Goal: Task Accomplishment & Management: Manage account settings

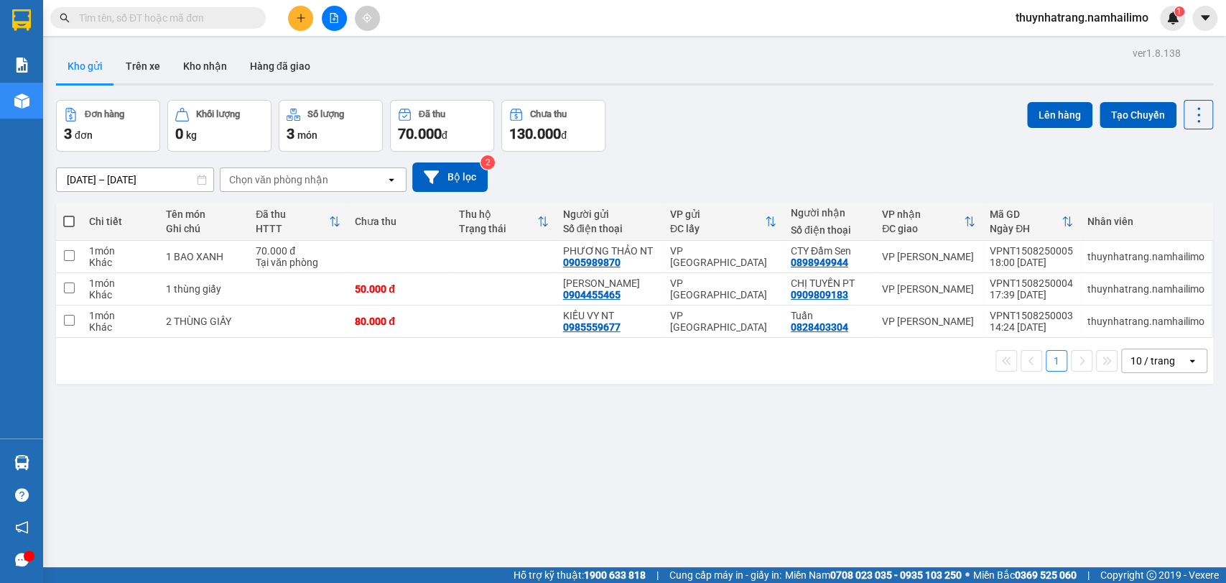
click at [218, 450] on div "ver 1.8.138 Kho gửi Trên xe Kho nhận Hàng đã giao Đơn hàng 3 đơn Khối lượng 0 k…" at bounding box center [634, 334] width 1169 height 583
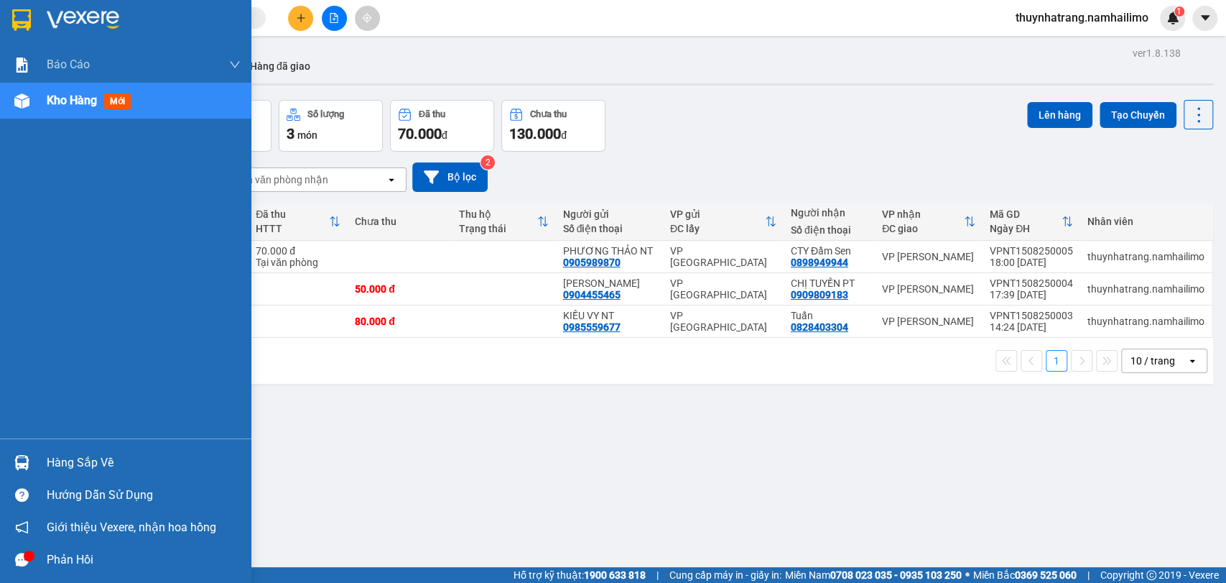
click at [29, 462] on div at bounding box center [21, 462] width 25 height 25
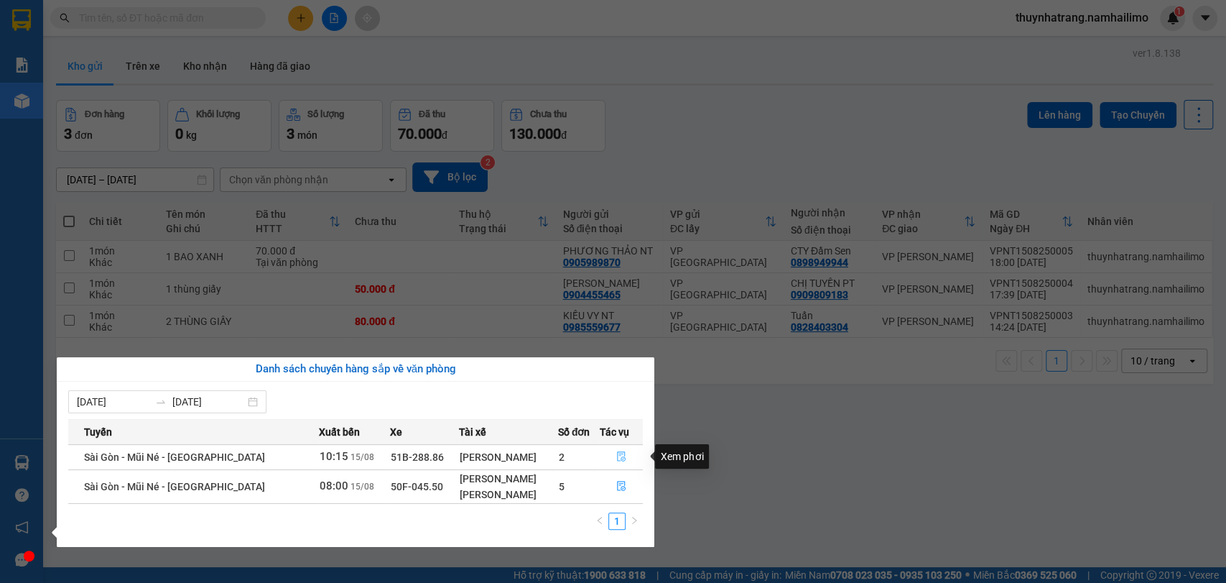
click at [621, 455] on icon "file-done" at bounding box center [621, 456] width 10 height 10
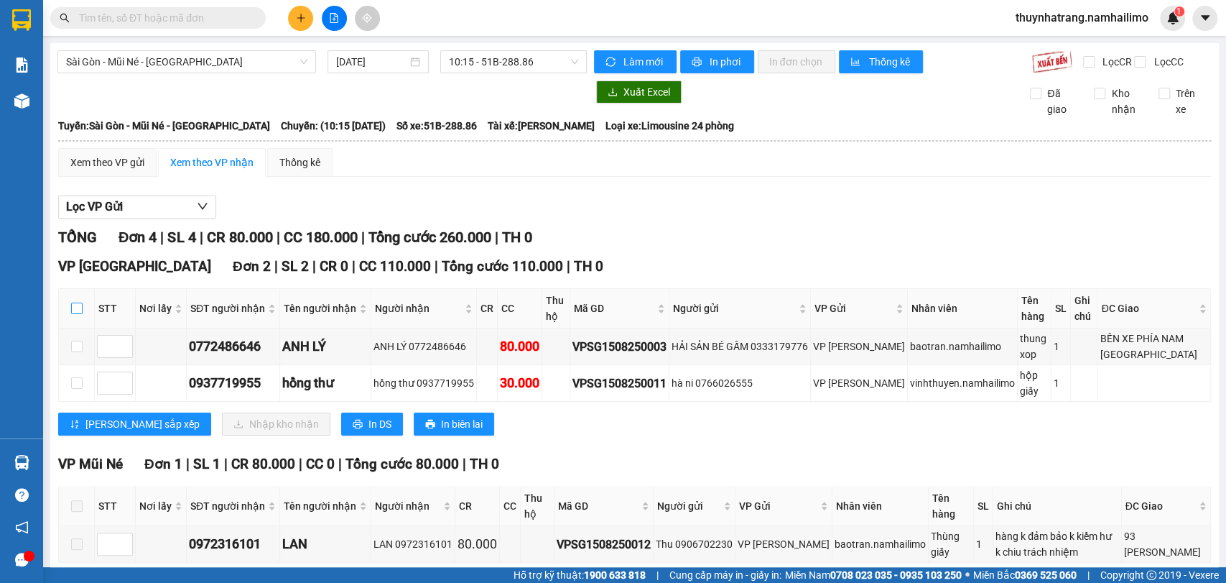
click at [78, 314] on input "checkbox" at bounding box center [76, 307] width 11 height 11
checkbox input "true"
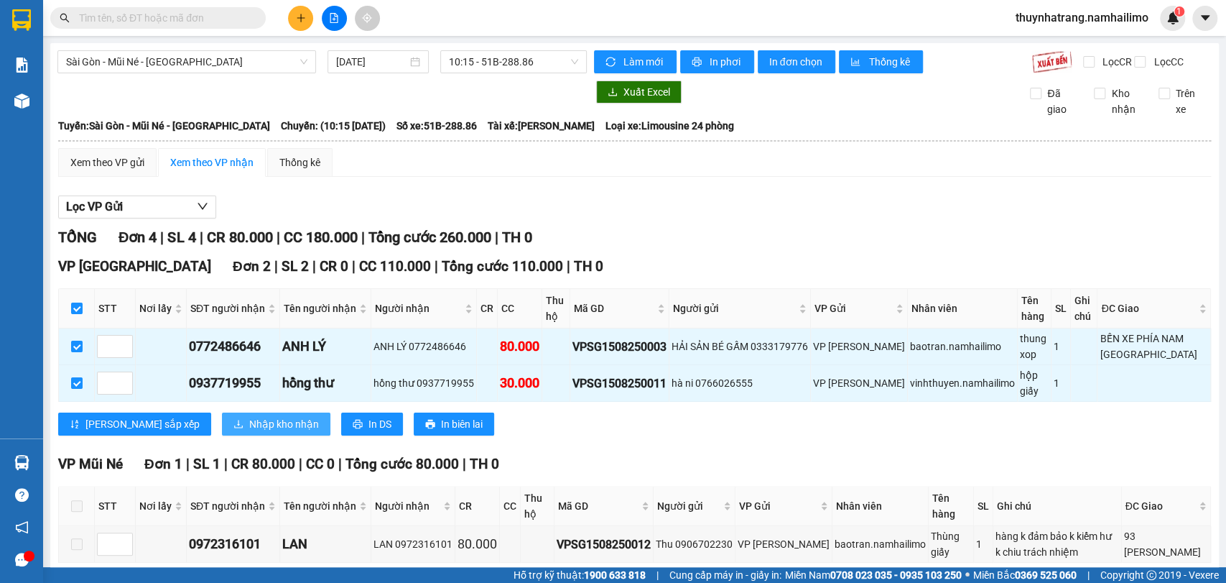
click at [249, 432] on span "Nhập kho nhận" at bounding box center [284, 424] width 70 height 16
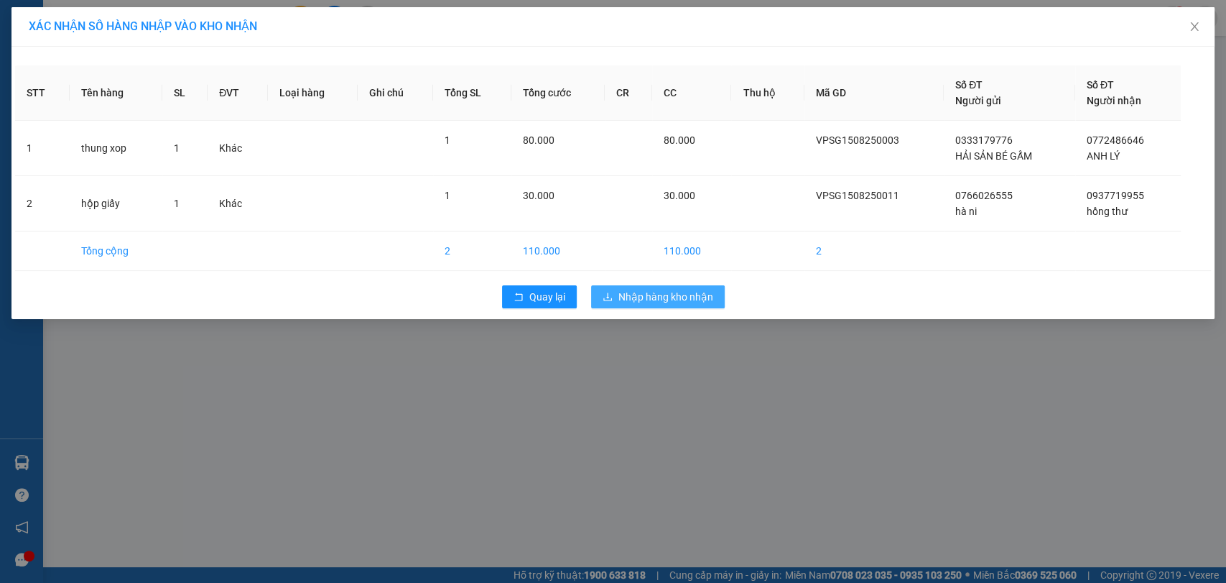
click at [652, 304] on span "Nhập hàng kho nhận" at bounding box center [666, 297] width 95 height 16
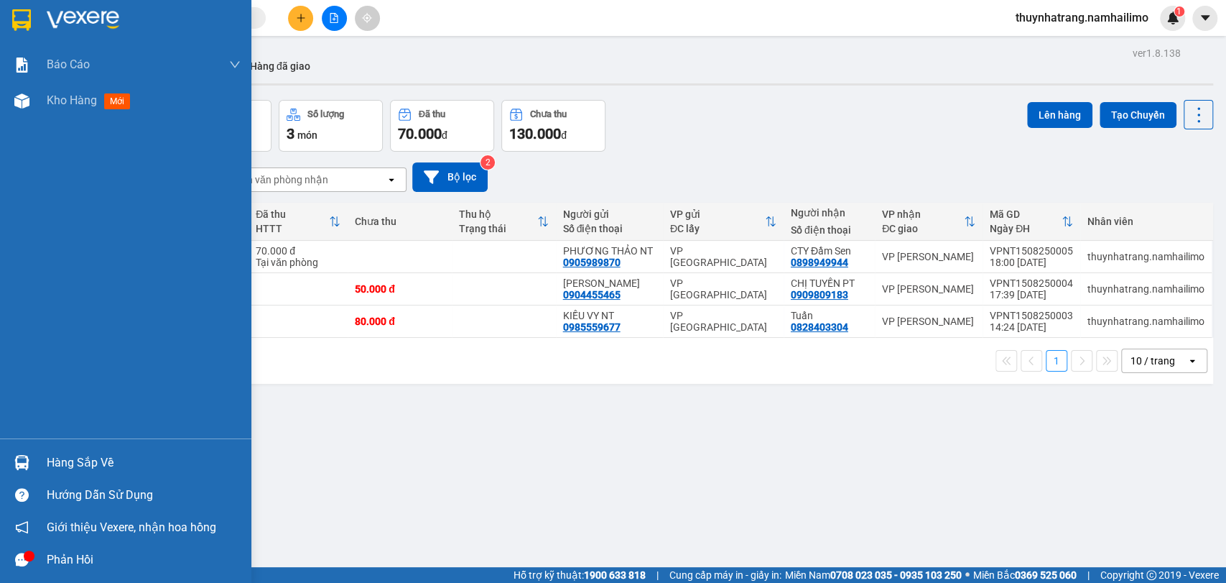
click at [86, 467] on div "Hàng sắp về" at bounding box center [144, 463] width 194 height 22
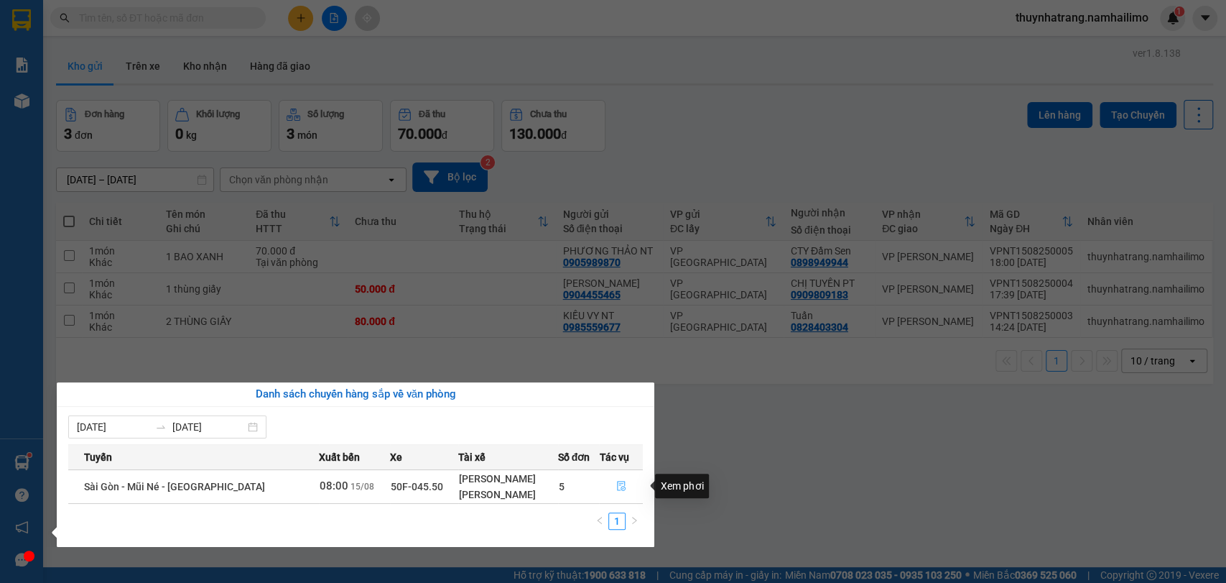
click at [618, 487] on icon "file-done" at bounding box center [621, 486] width 10 height 10
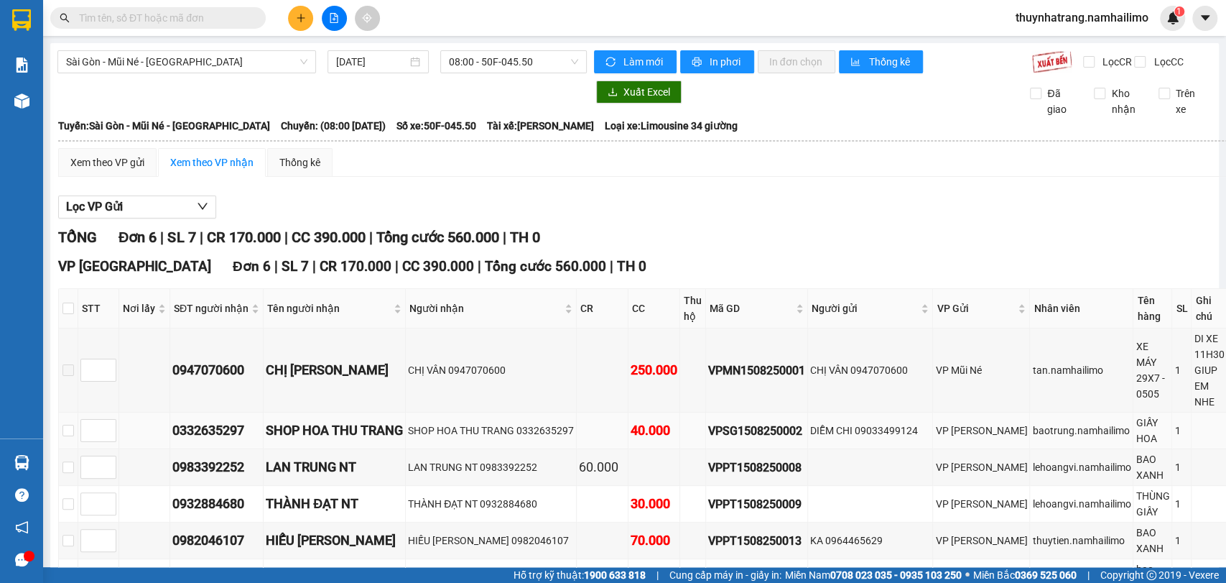
scroll to position [142, 0]
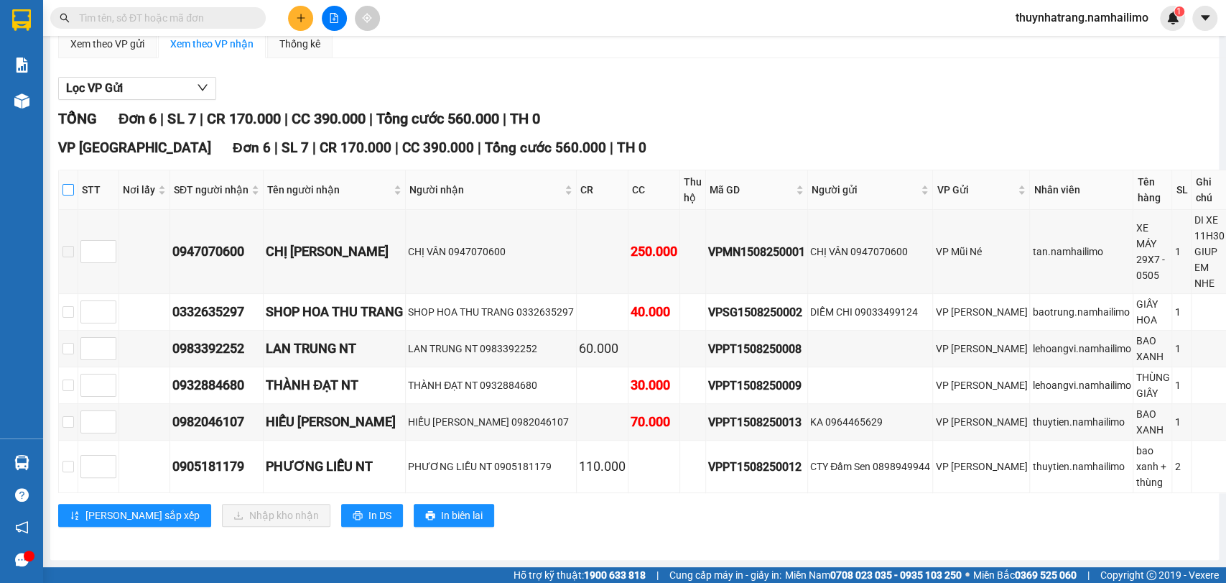
click at [69, 184] on input "checkbox" at bounding box center [68, 189] width 11 height 11
checkbox input "true"
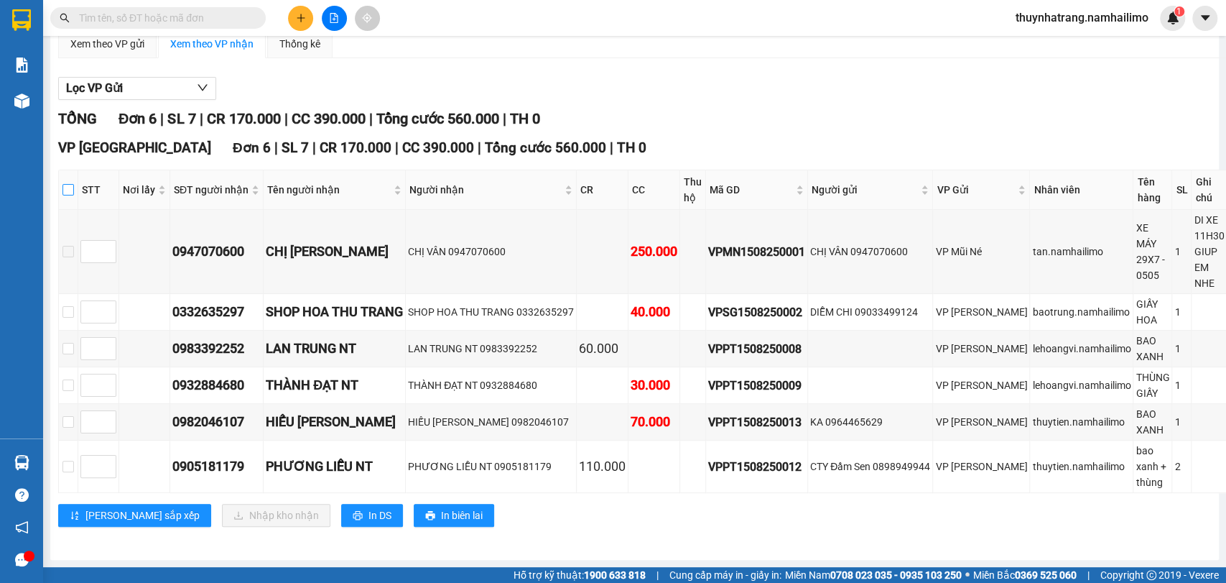
checkbox input "true"
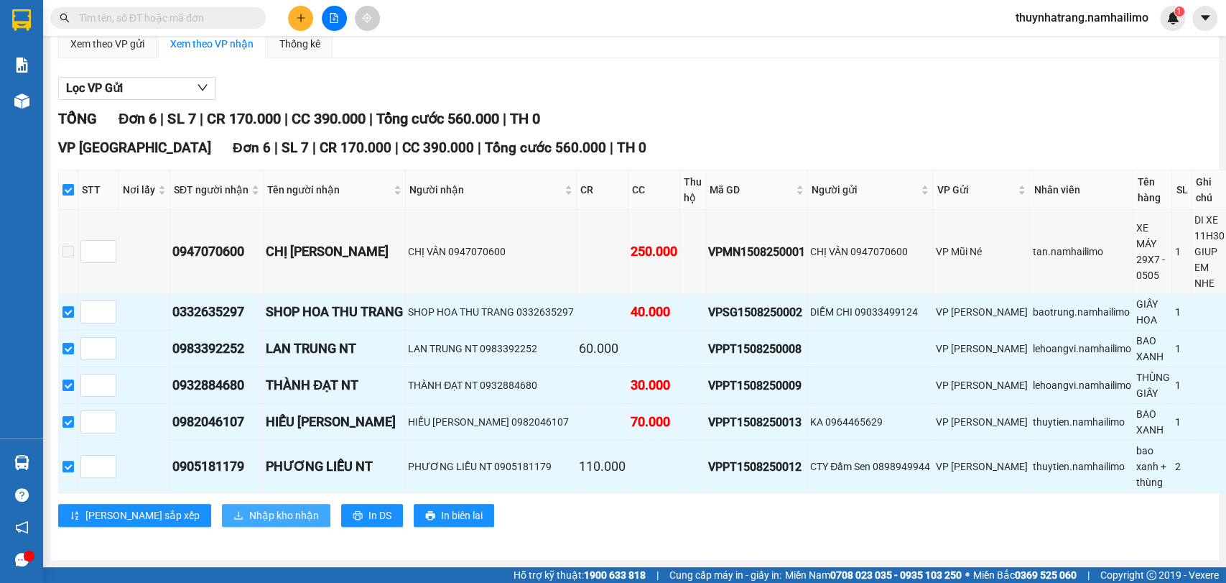
click at [232, 511] on button "Nhập kho nhận" at bounding box center [276, 515] width 108 height 23
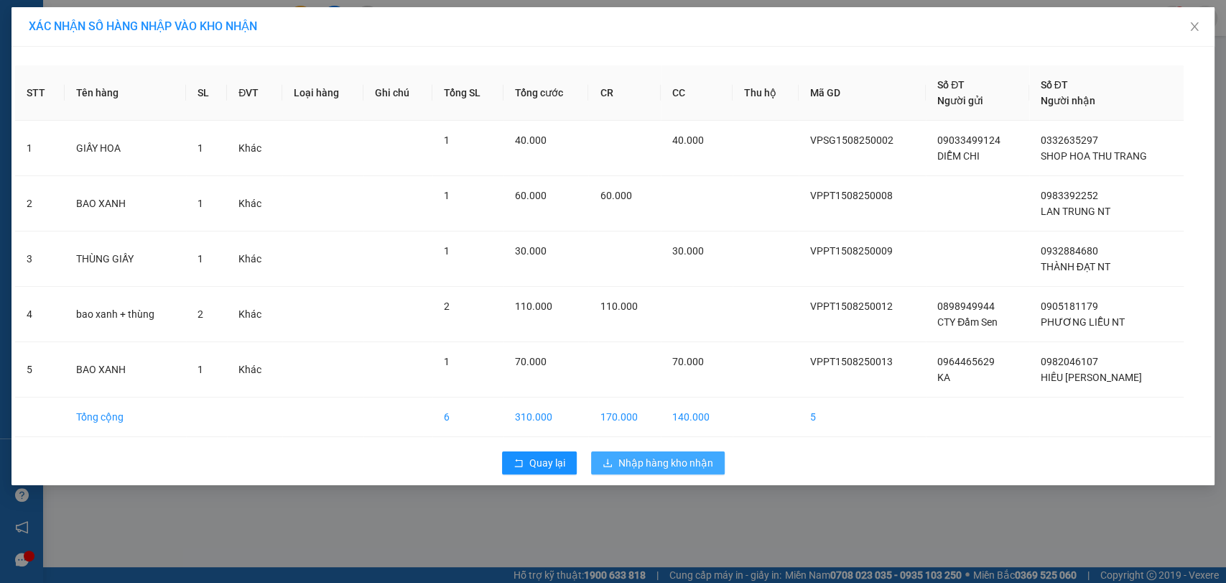
click at [648, 458] on span "Nhập hàng kho nhận" at bounding box center [666, 463] width 95 height 16
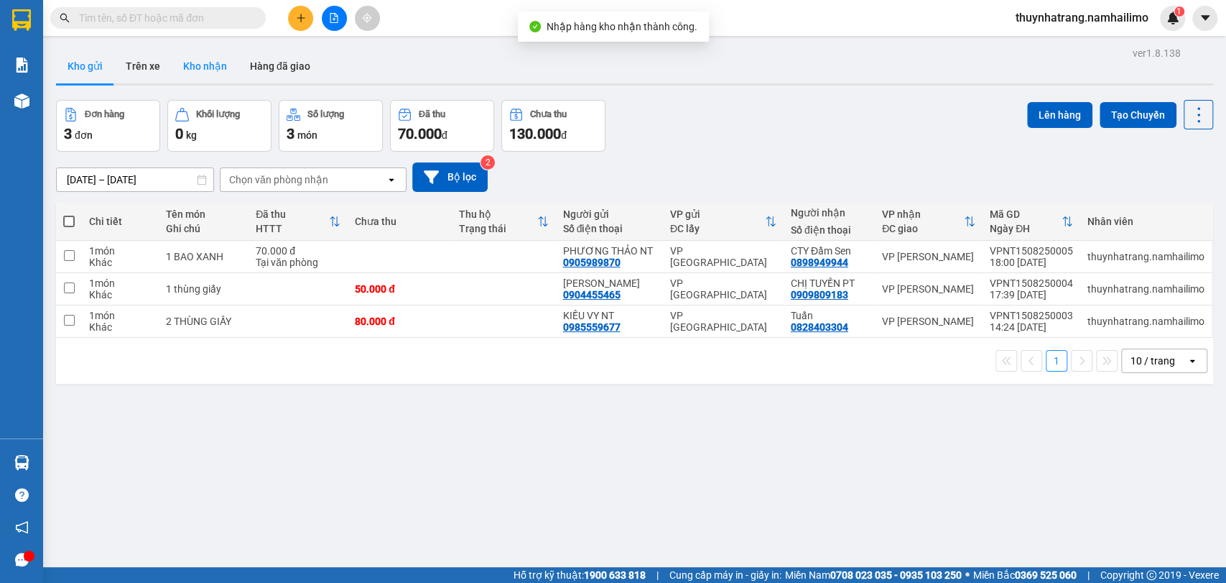
click at [210, 78] on button "Kho nhận" at bounding box center [205, 66] width 67 height 34
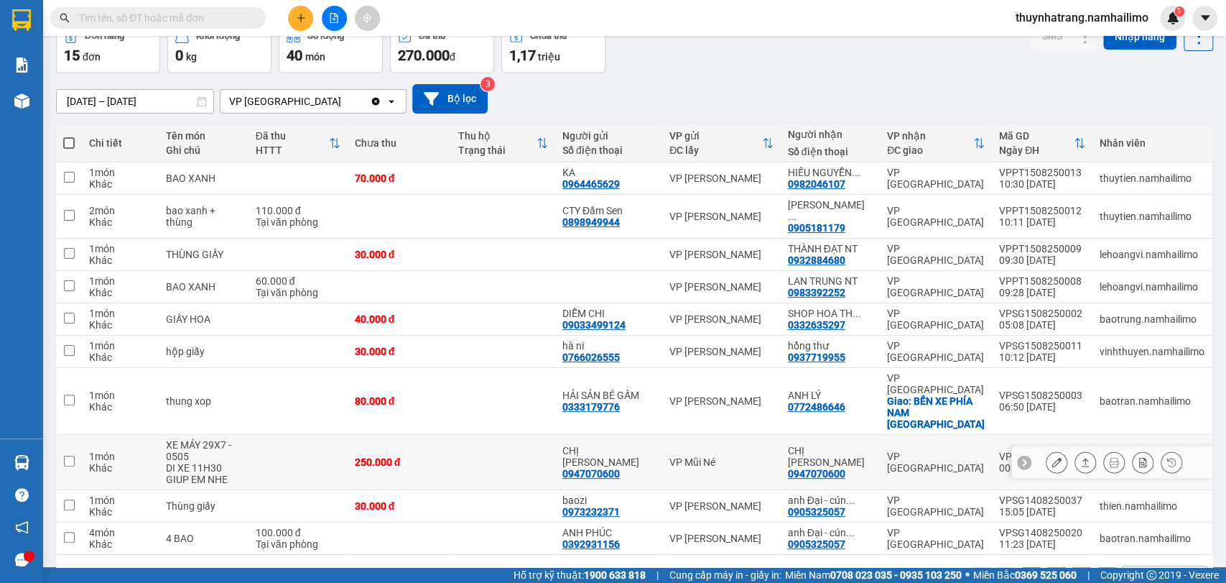
scroll to position [89, 0]
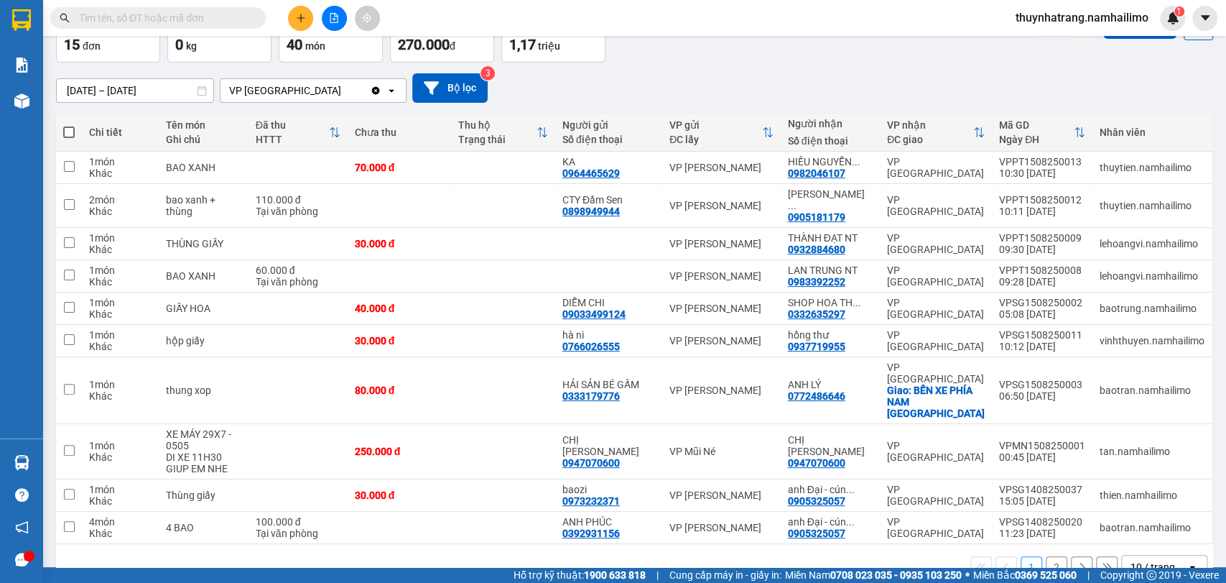
drag, startPoint x: 1042, startPoint y: 535, endPoint x: 968, endPoint y: 565, distance: 79.6
click at [968, 565] on main "ver 1.8.138 Kho gửi Trên xe Kho nhận Hàng đã giao Đơn hàng 15 đơn Khối lượng 0 …" at bounding box center [613, 283] width 1226 height 567
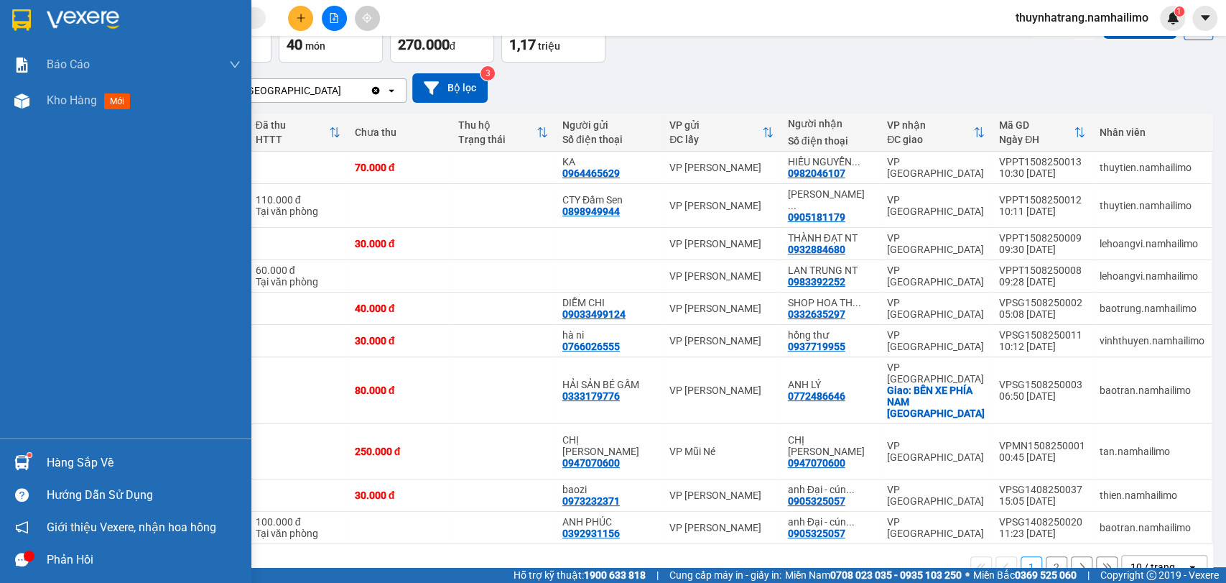
click at [17, 323] on div "Báo cáo Báo cáo dòng tiền (trạm) Doanh số tạo đơn theo VP gửi (trạm) Kho hàng m…" at bounding box center [125, 243] width 251 height 392
click at [0, 389] on div "Báo cáo Báo cáo dòng tiền (trạm) Doanh số tạo đơn theo VP gửi (trạm) Kho hàng m…" at bounding box center [125, 243] width 251 height 392
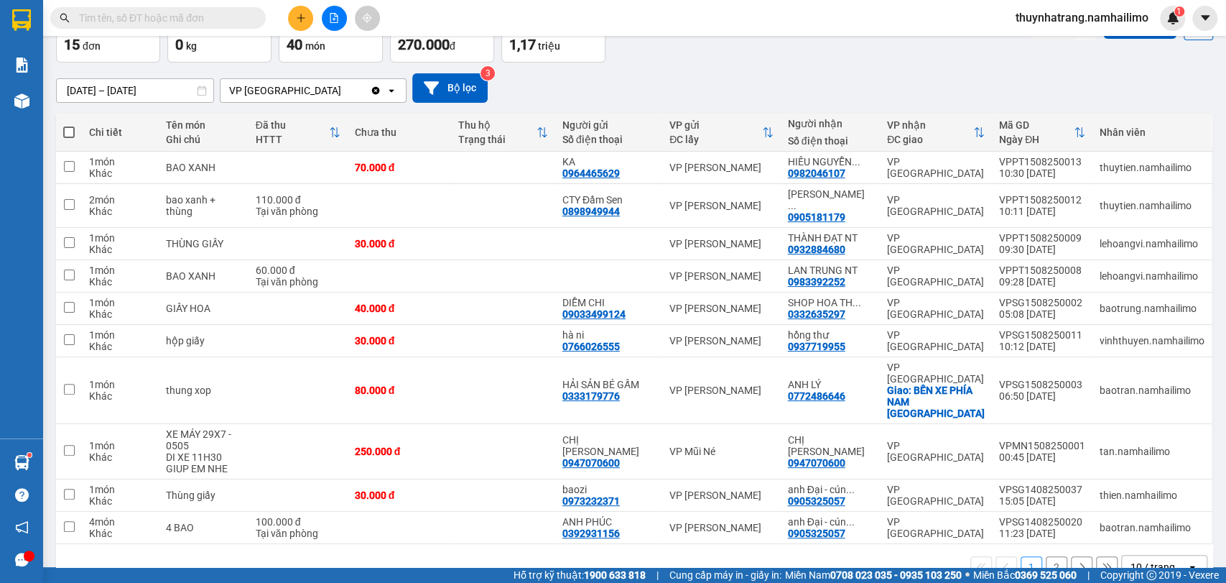
click at [1046, 556] on button "2" at bounding box center [1057, 567] width 22 height 22
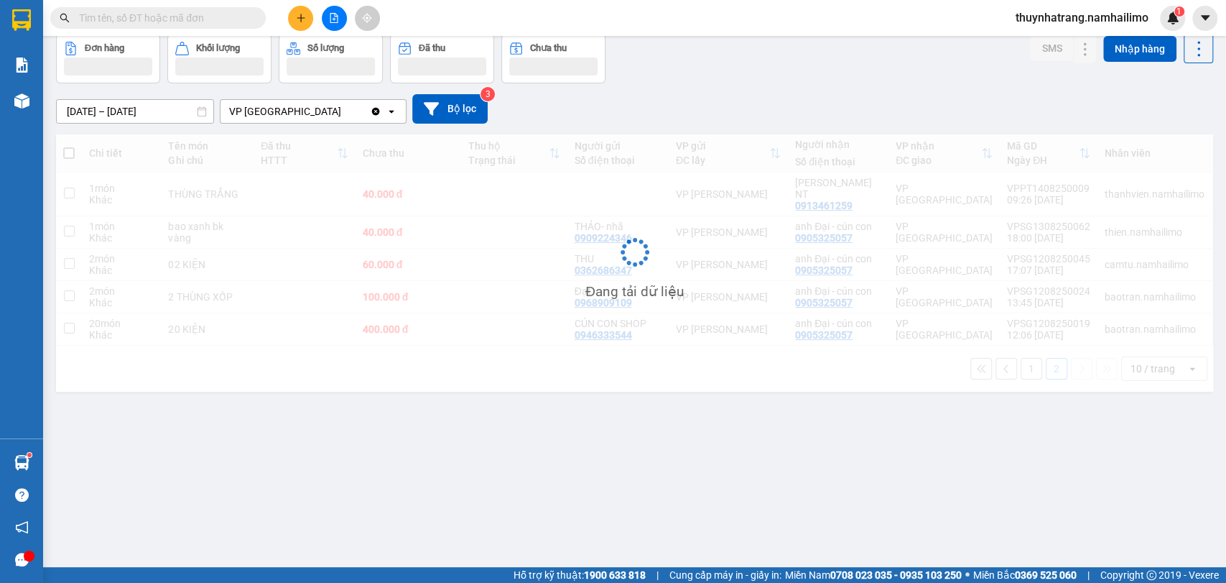
scroll to position [66, 0]
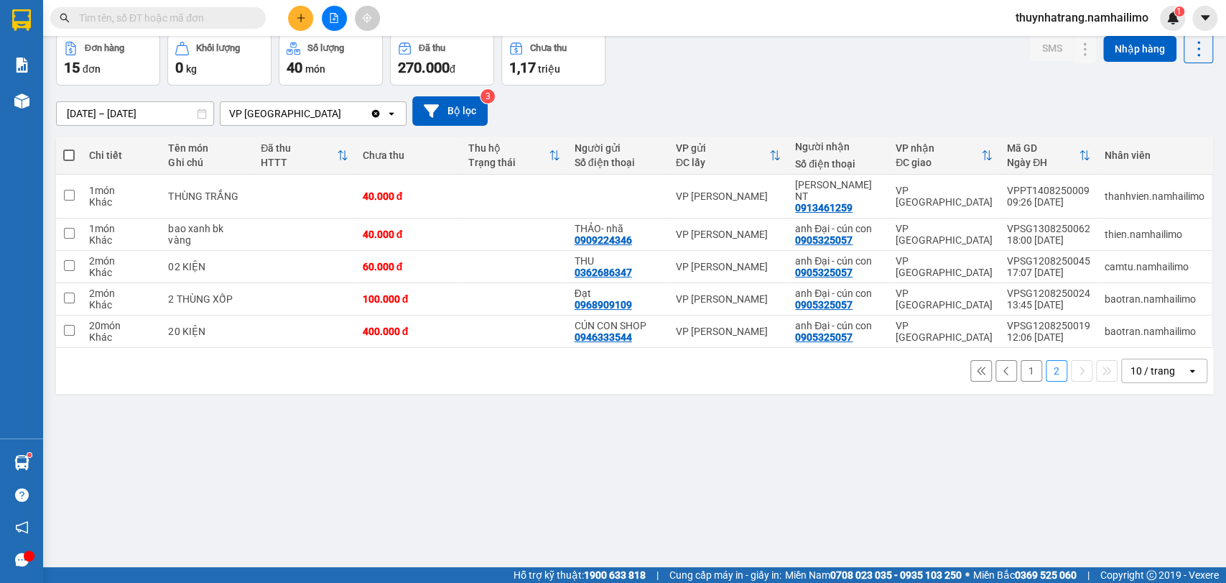
click at [233, 14] on input "text" at bounding box center [164, 18] width 170 height 16
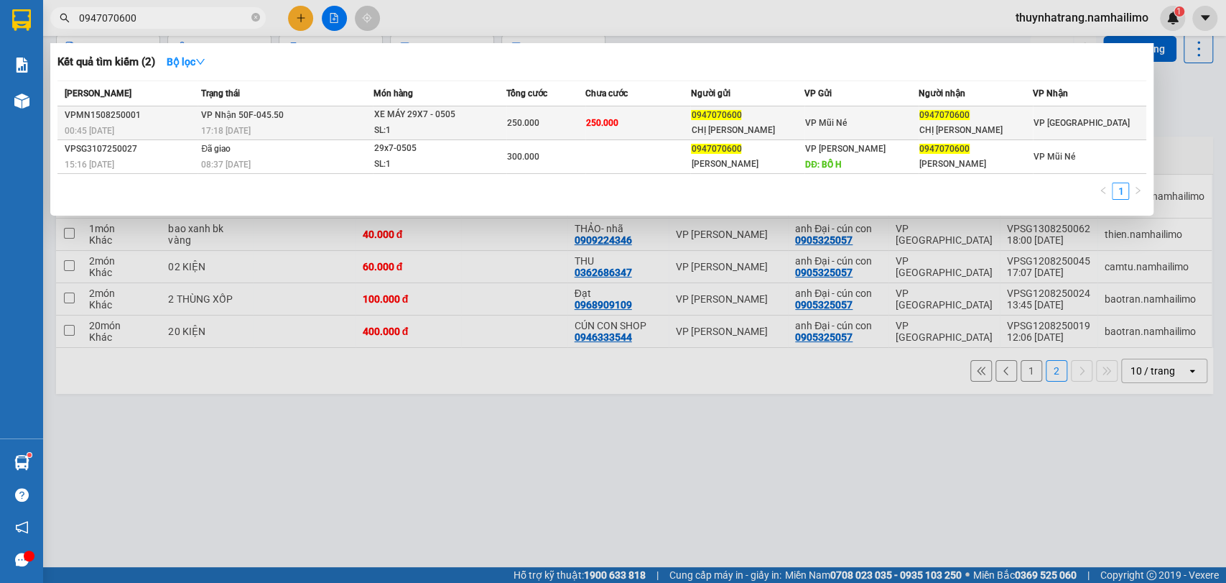
type input "0947070600"
click at [318, 116] on td "VP Nhận 50F-045.50 17:18 [DATE]" at bounding box center [285, 123] width 175 height 34
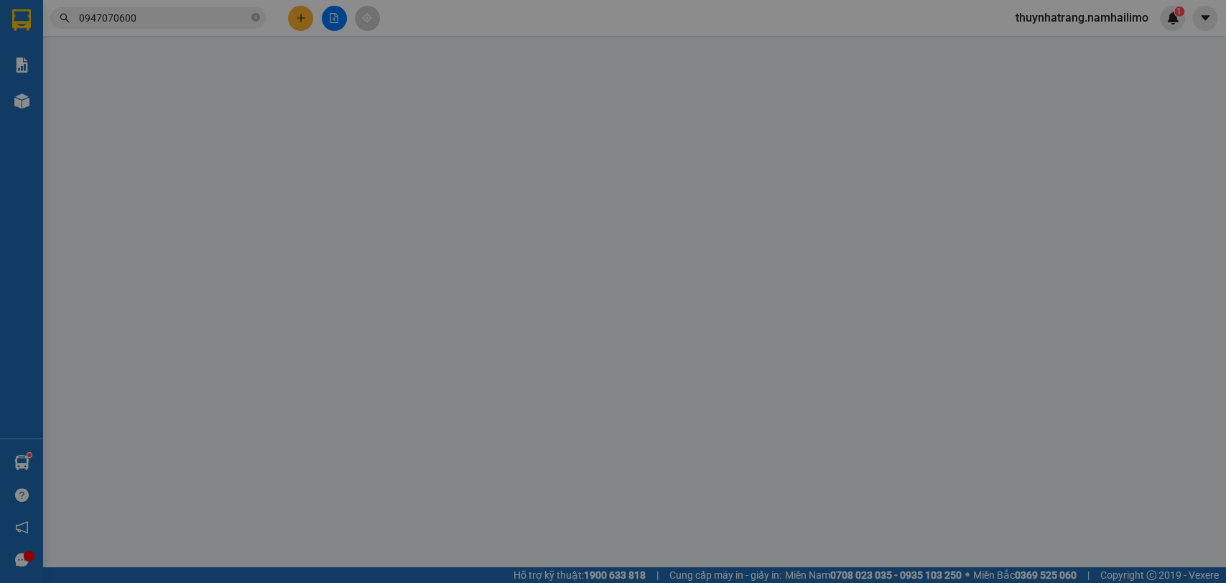
type input "0947070600"
type input "CHỊ [PERSON_NAME]"
type input "0947070600"
type input "CHỊ [PERSON_NAME]"
type input "250.000"
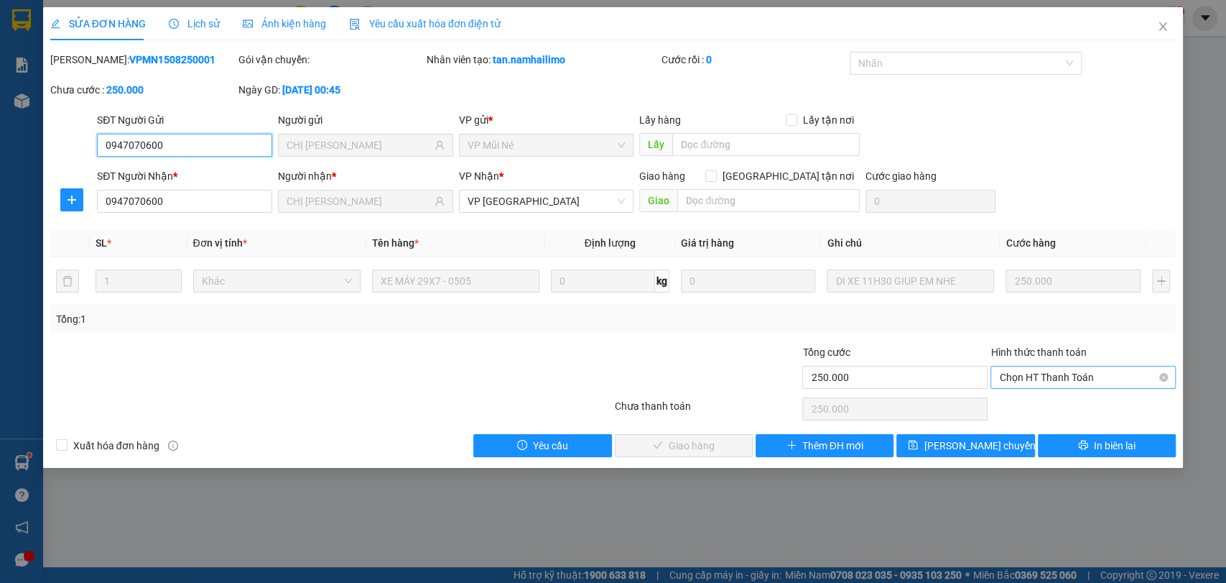
click at [1099, 380] on span "Chọn HT Thanh Toán" at bounding box center [1083, 377] width 168 height 22
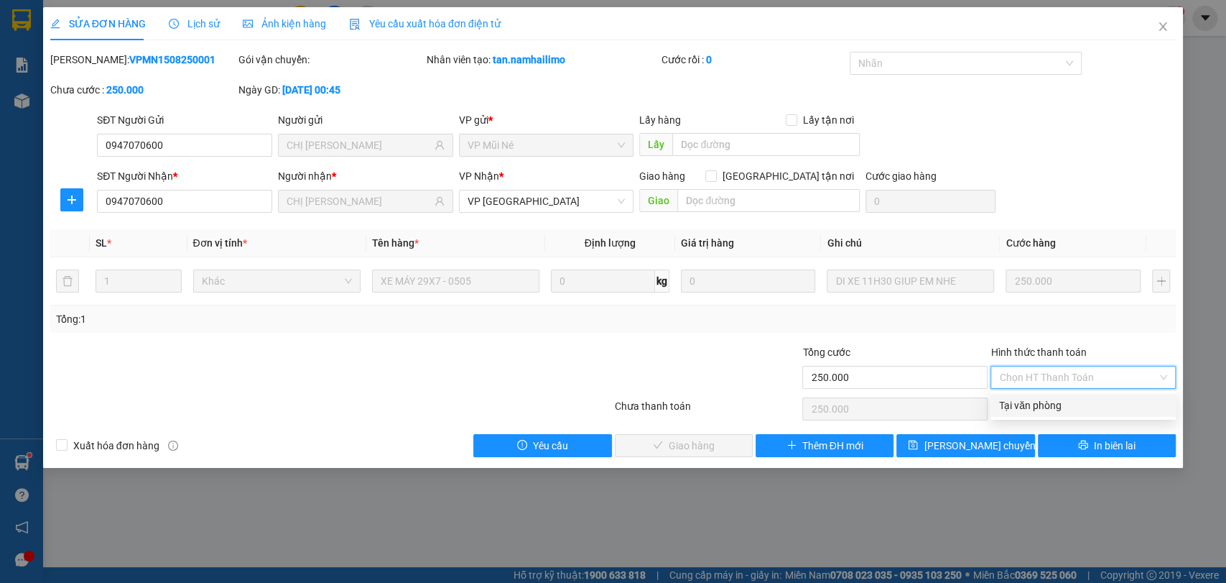
click at [1047, 410] on div "Tại văn phòng" at bounding box center [1083, 405] width 168 height 16
type input "0"
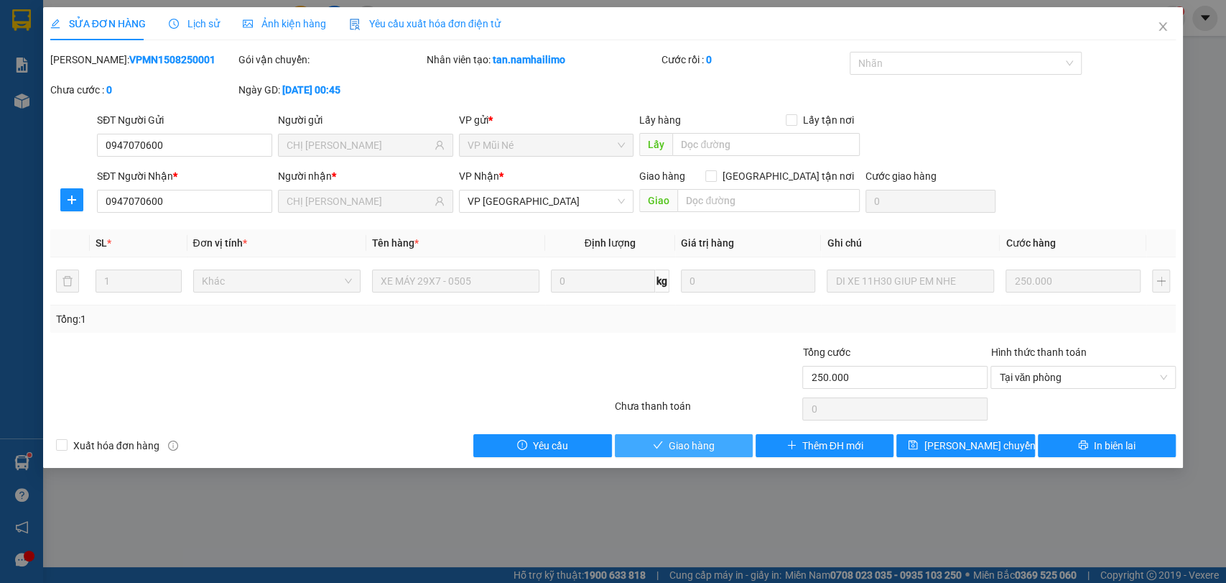
click at [727, 449] on button "Giao hàng" at bounding box center [684, 445] width 138 height 23
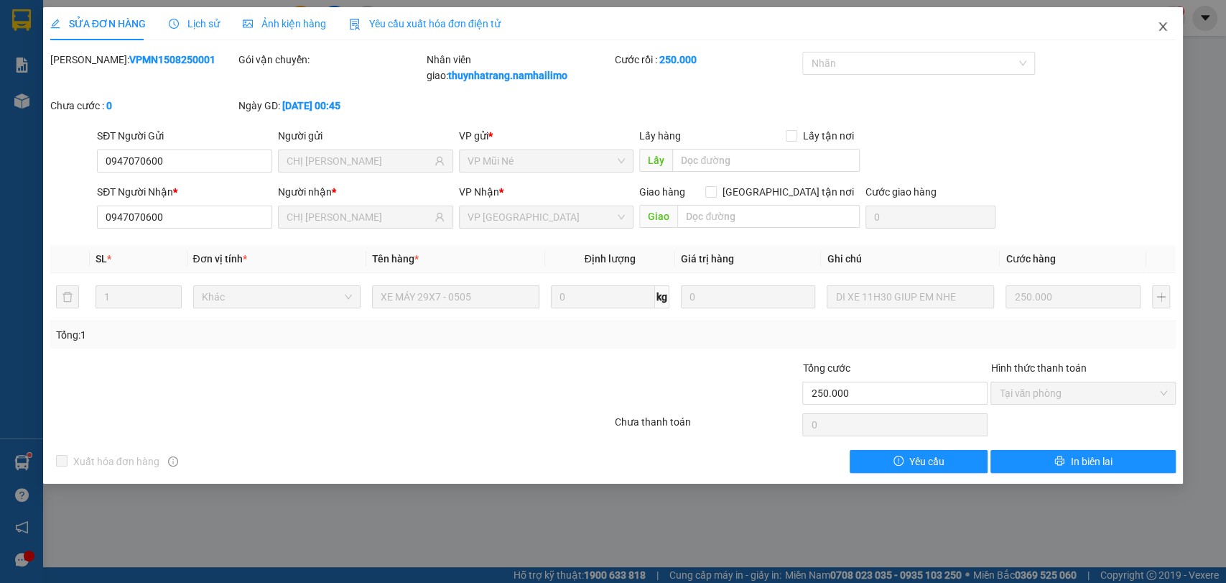
click at [1161, 40] on span "Close" at bounding box center [1163, 27] width 40 height 40
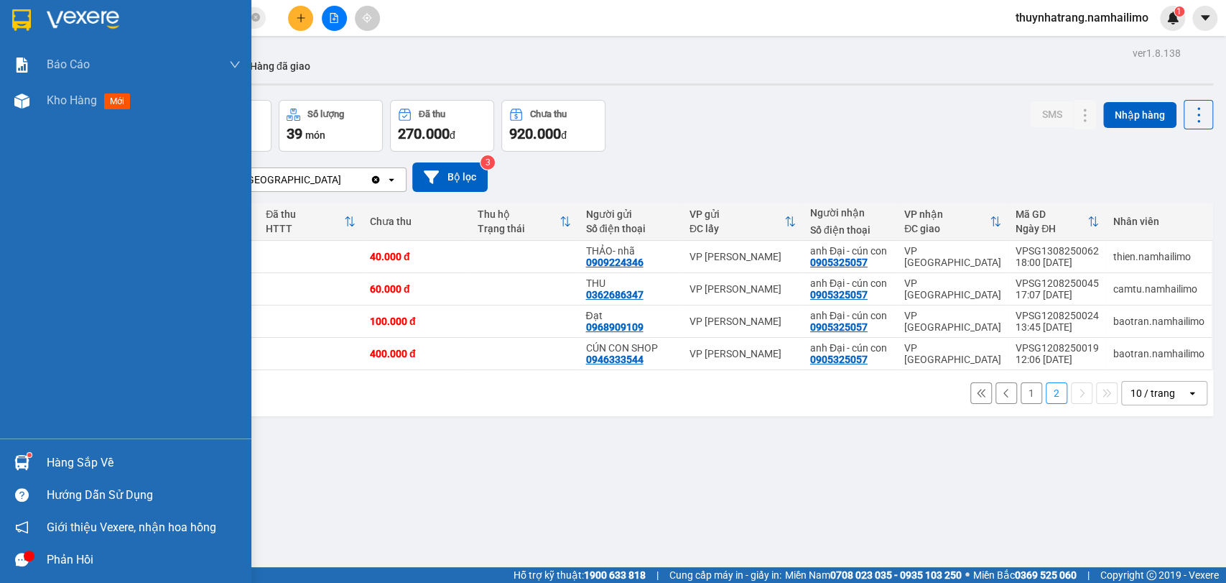
click at [28, 11] on img at bounding box center [21, 20] width 19 height 22
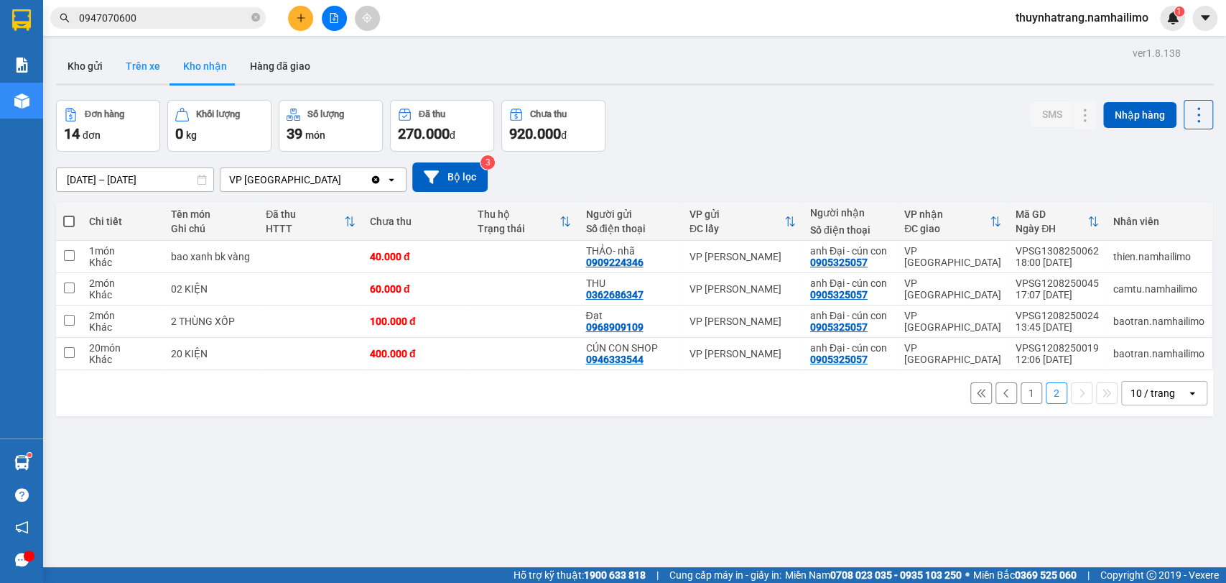
click at [131, 70] on button "Trên xe" at bounding box center [142, 66] width 57 height 34
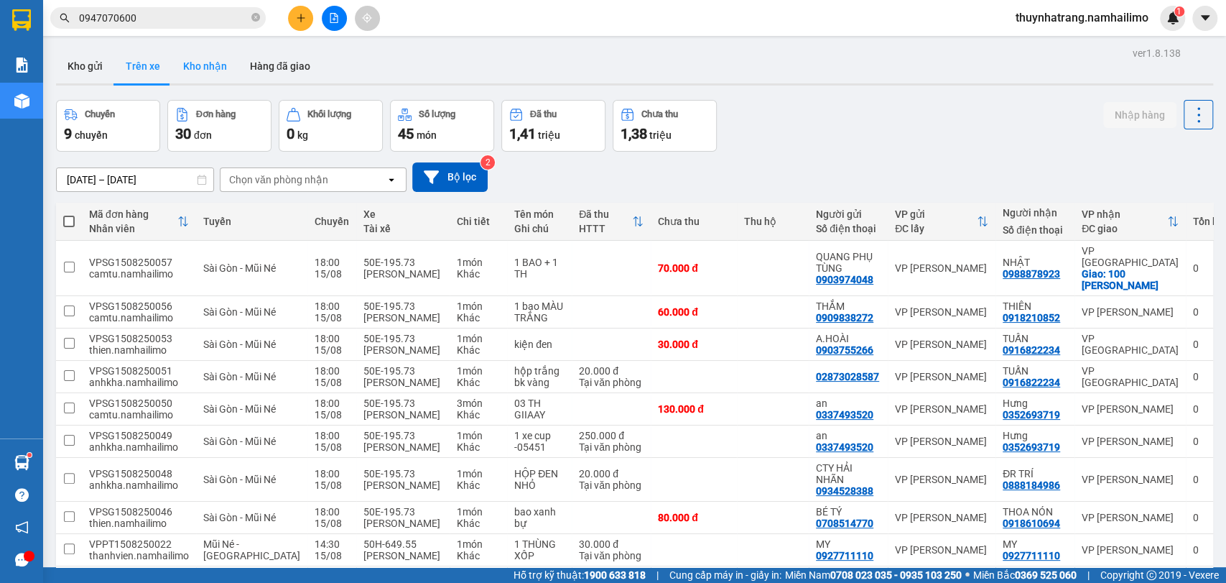
click at [218, 72] on button "Kho nhận" at bounding box center [205, 66] width 67 height 34
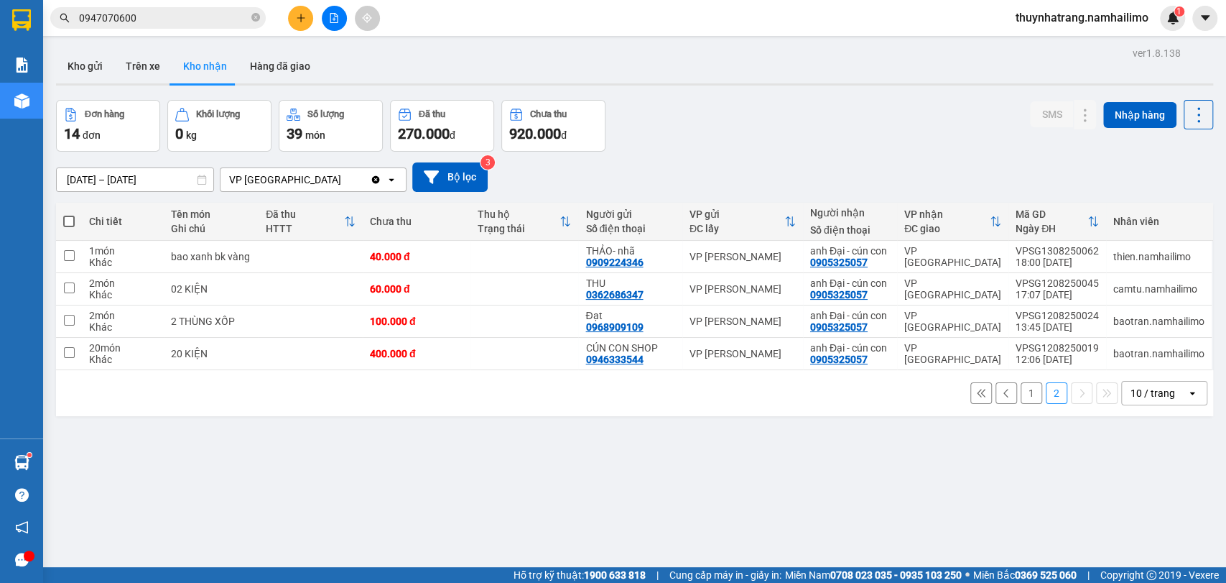
click at [1022, 392] on button "1" at bounding box center [1032, 393] width 22 height 22
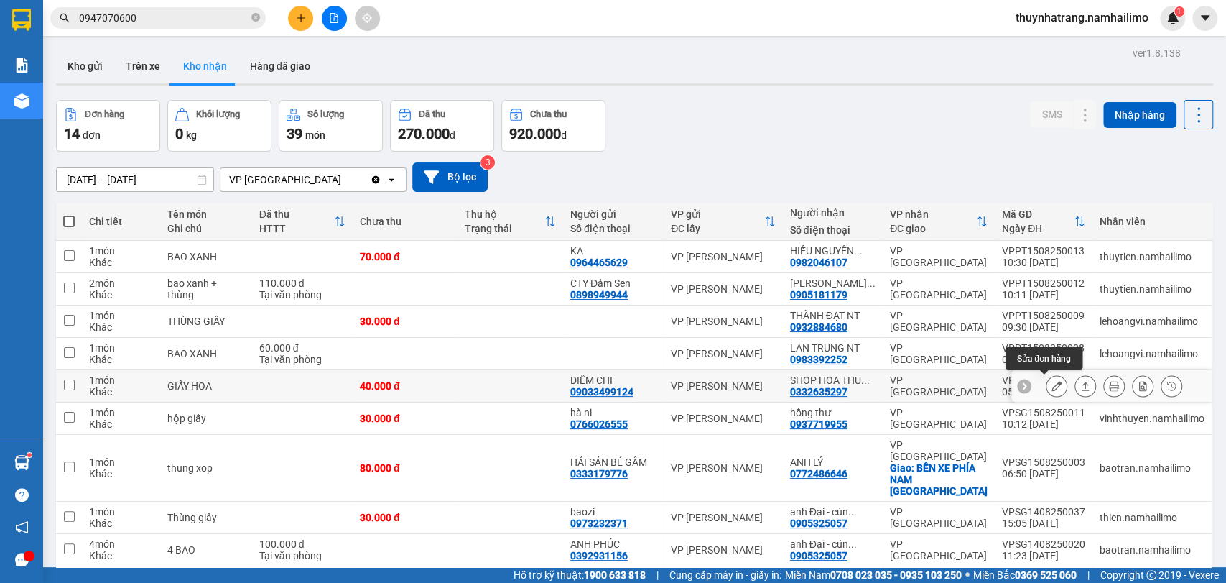
click at [1052, 384] on icon at bounding box center [1057, 386] width 10 height 10
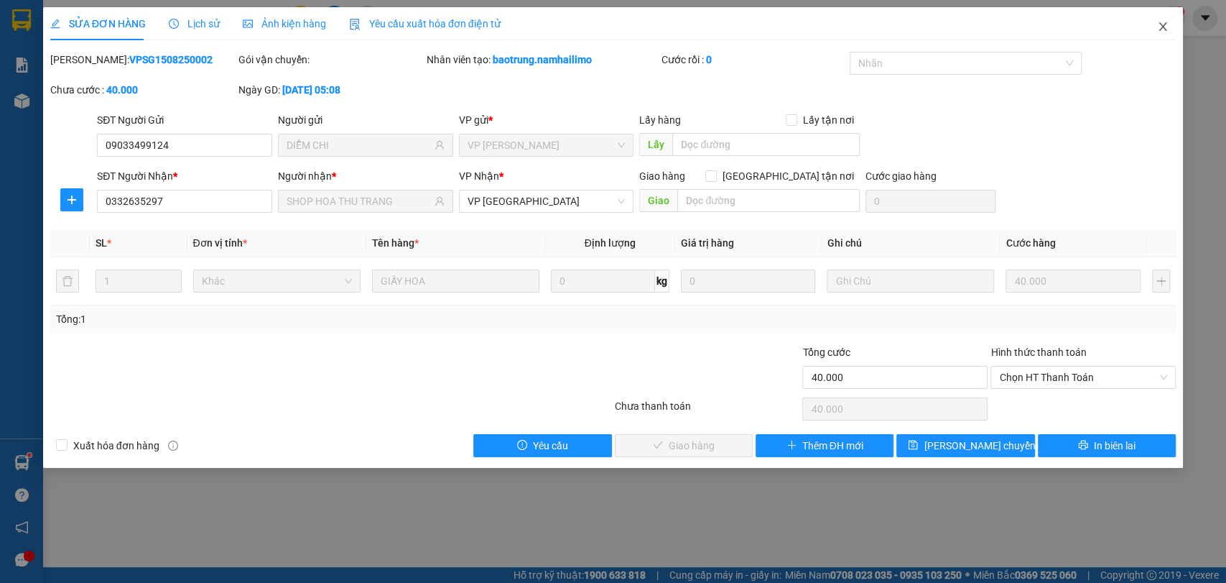
click at [1166, 29] on icon "close" at bounding box center [1162, 26] width 11 height 11
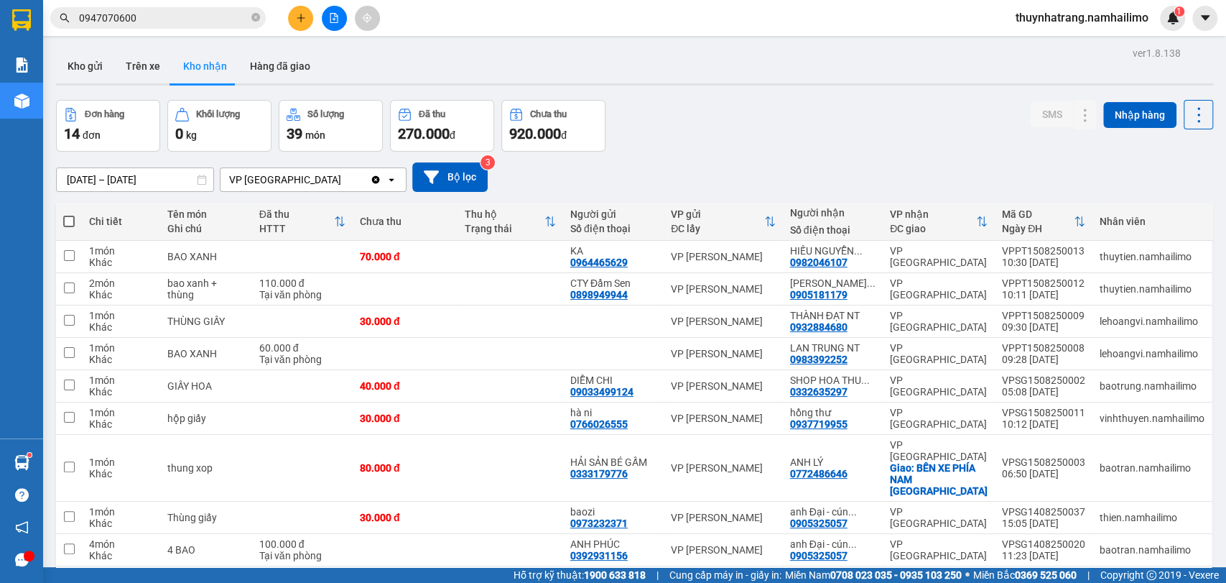
click at [374, 54] on div "Kho gửi Trên xe Kho nhận Hàng đã giao" at bounding box center [634, 68] width 1157 height 38
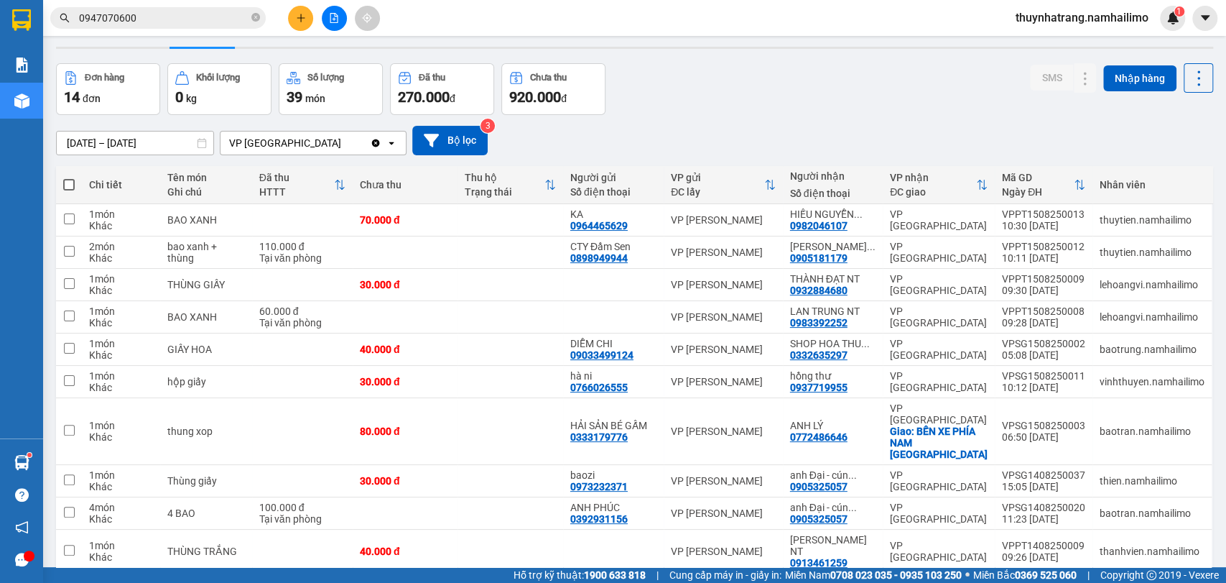
scroll to position [66, 0]
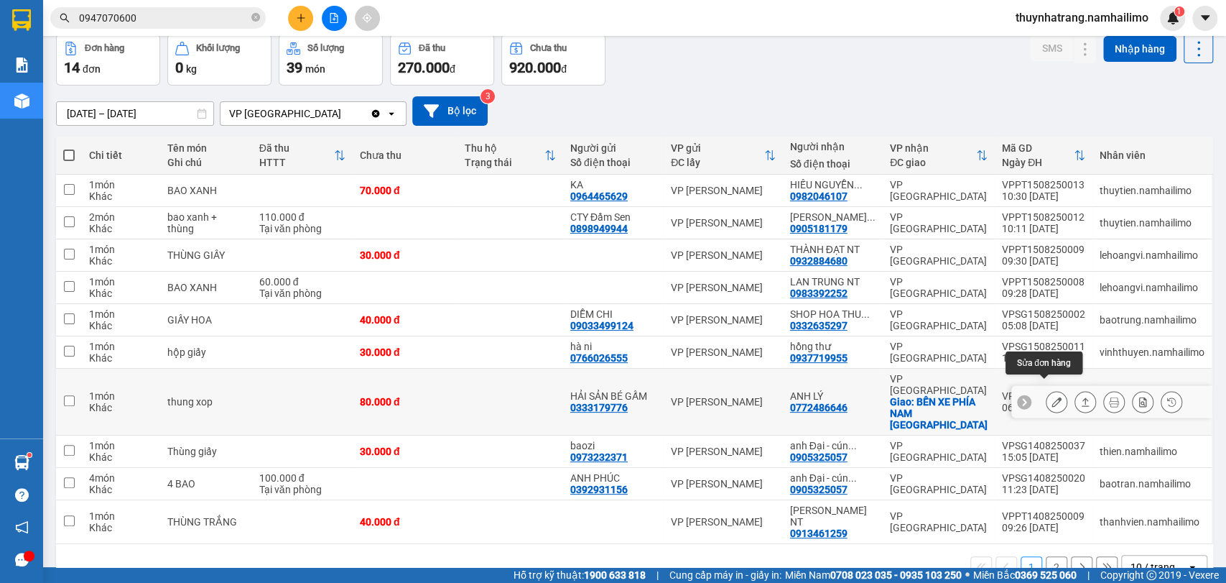
click at [1052, 397] on icon at bounding box center [1057, 402] width 10 height 10
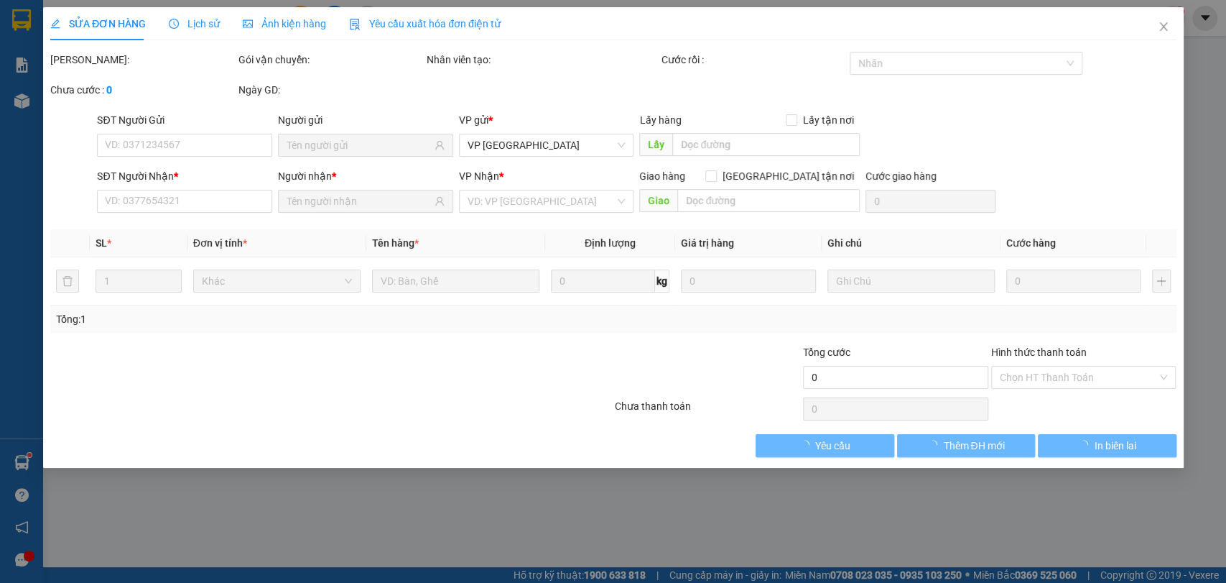
type input "0333179776"
type input "HẢI SẢN BÉ GẤM"
type input "0772486646"
type input "ANH LÝ"
checkbox input "true"
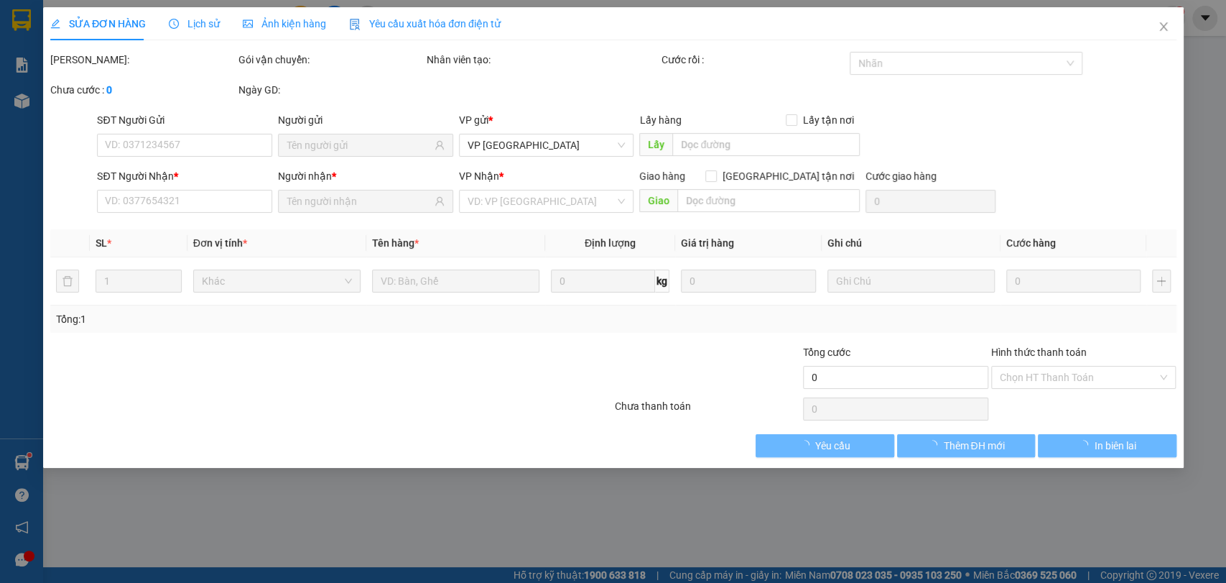
type input "BẾN XE PHÍA NAM [GEOGRAPHIC_DATA]"
type input "80.000"
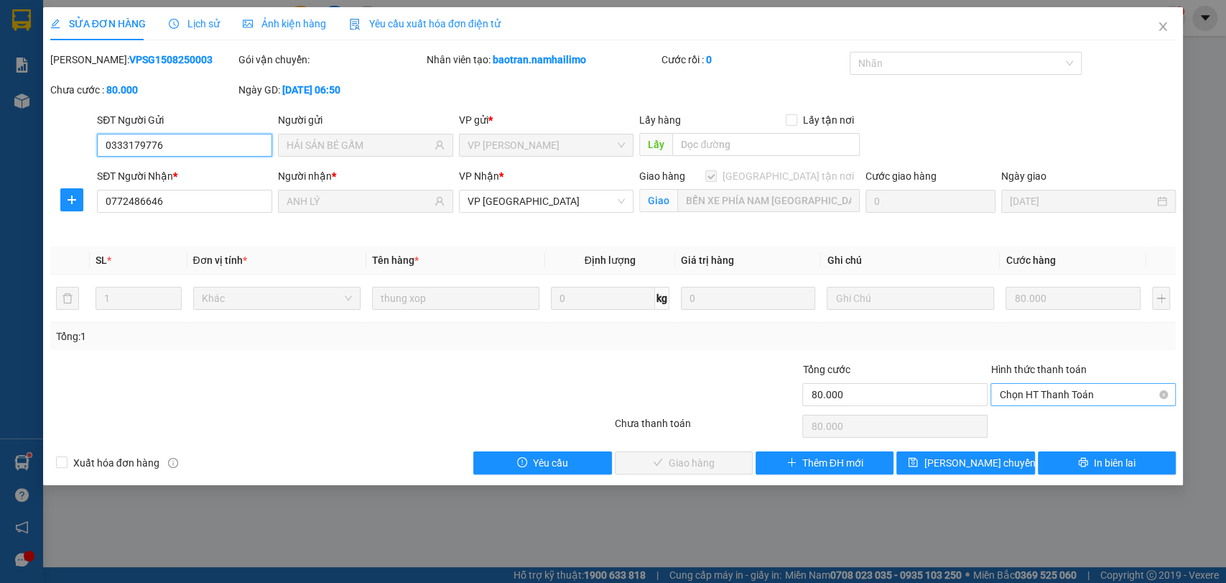
click at [1063, 390] on span "Chọn HT Thanh Toán" at bounding box center [1083, 395] width 168 height 22
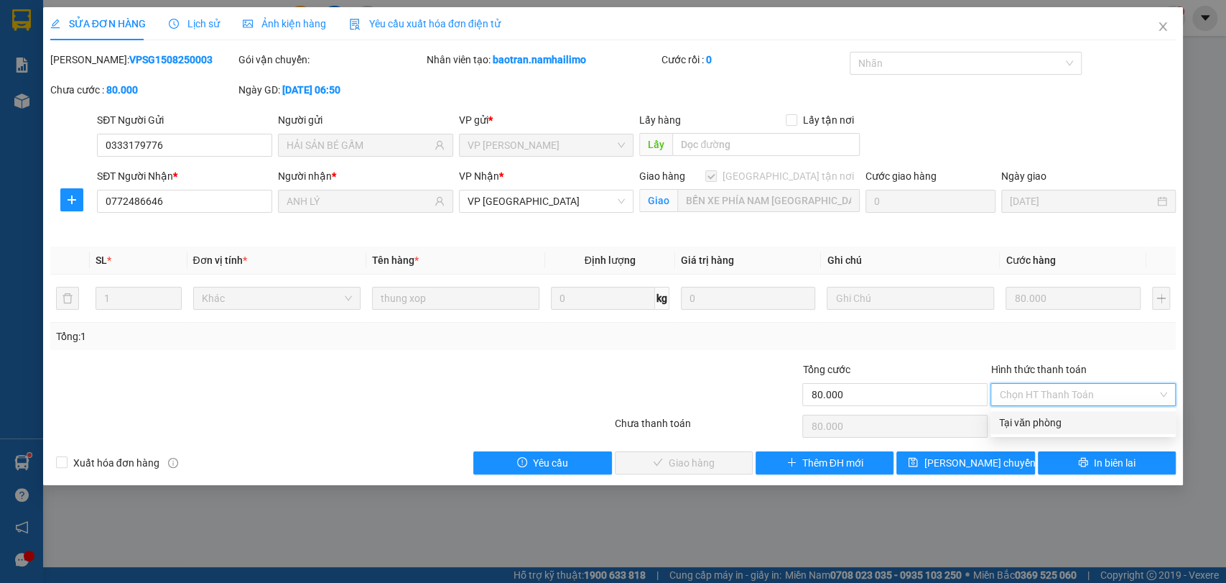
click at [1044, 427] on div "Tại văn phòng" at bounding box center [1083, 423] width 168 height 16
type input "0"
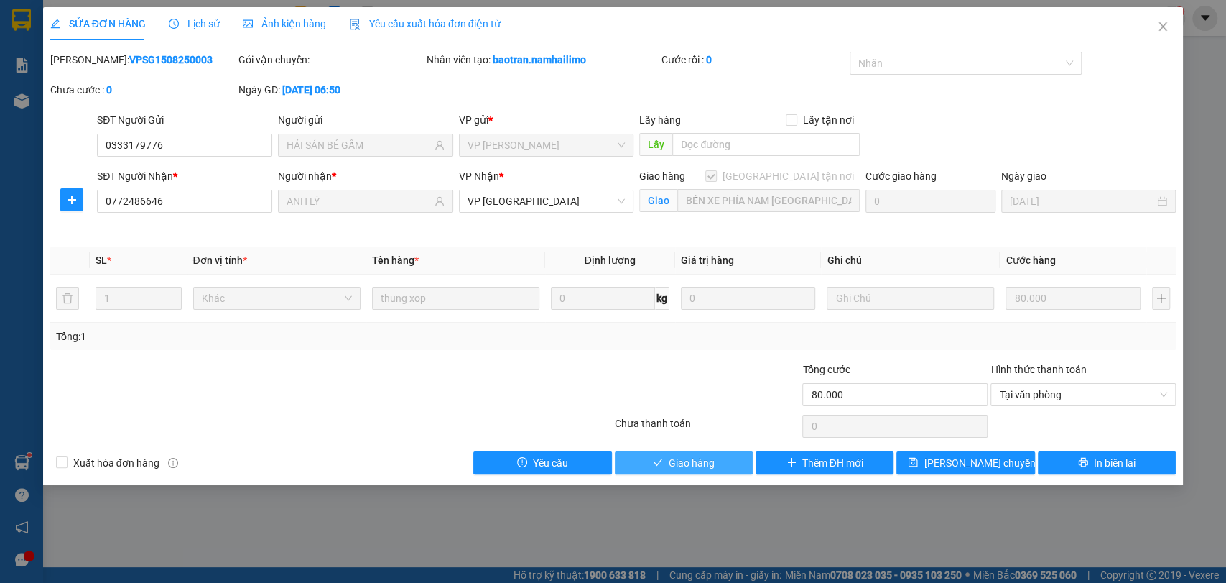
click at [700, 462] on span "Giao hàng" at bounding box center [692, 463] width 46 height 16
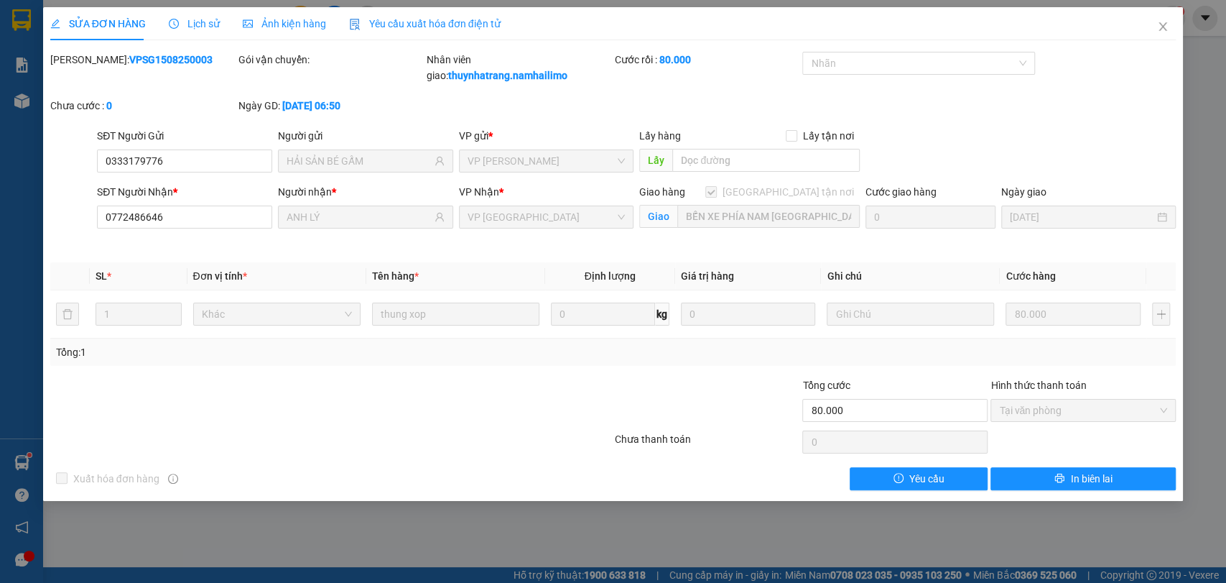
drag, startPoint x: 302, startPoint y: 527, endPoint x: 302, endPoint y: 545, distance: 18.0
click at [302, 529] on div "SỬA ĐƠN HÀNG Lịch sử Ảnh kiện hàng Yêu cầu xuất hóa đơn điện tử Total Paid Fee …" at bounding box center [613, 291] width 1226 height 583
click at [1167, 22] on icon "close" at bounding box center [1162, 26] width 11 height 11
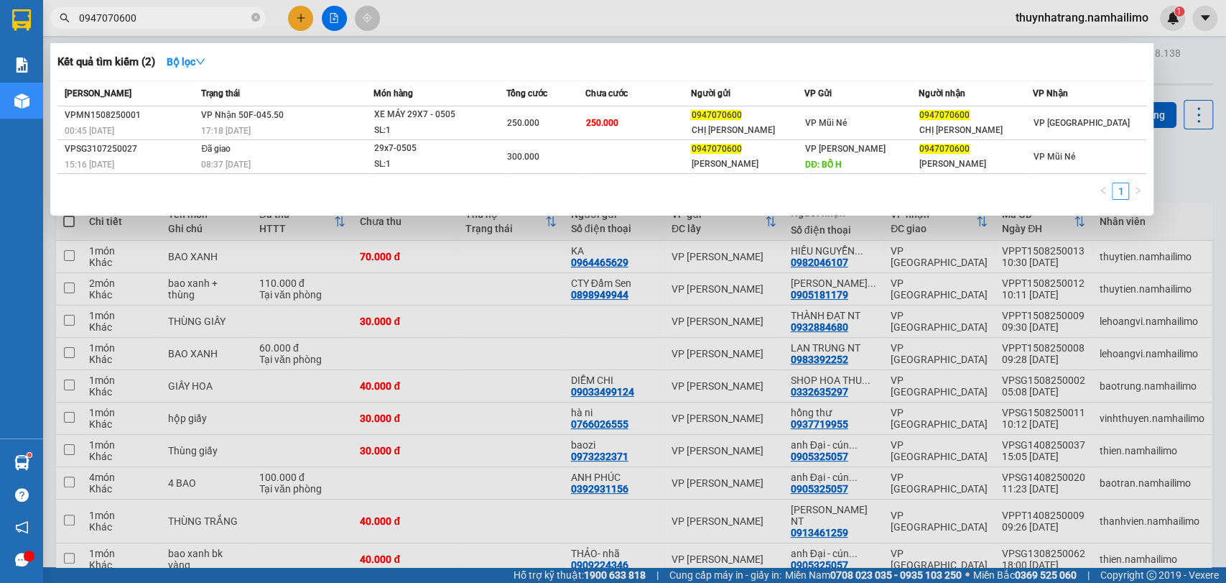
click at [147, 20] on input "0947070600" at bounding box center [164, 18] width 170 height 16
click at [256, 19] on icon "close-circle" at bounding box center [255, 17] width 9 height 9
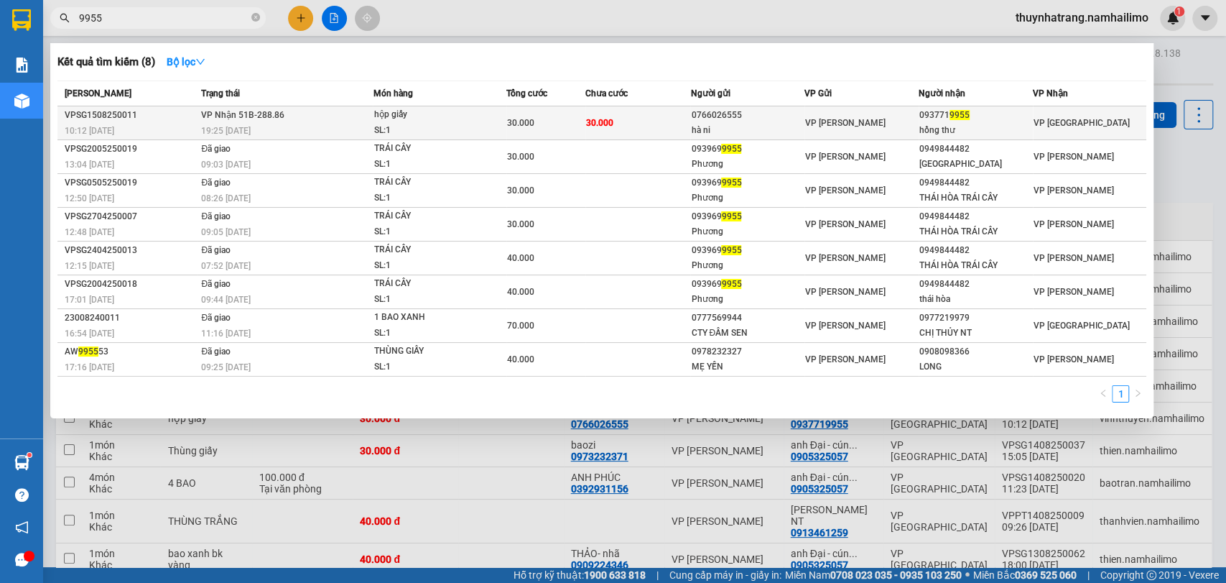
type input "9955"
click at [642, 119] on td "30.000" at bounding box center [639, 123] width 106 height 34
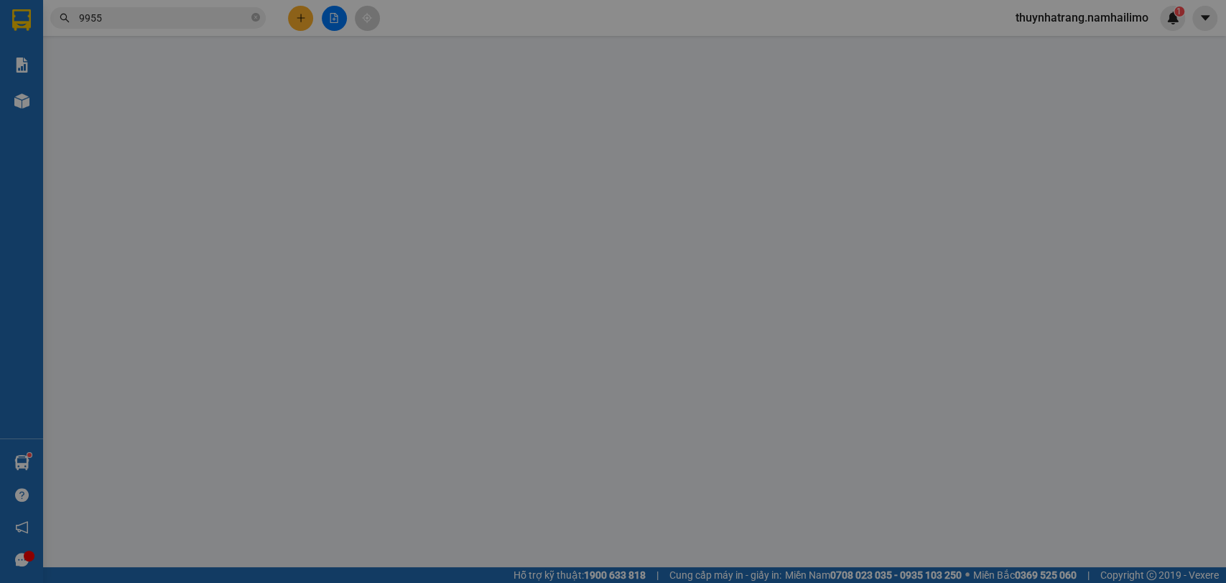
type input "0766026555"
type input "hà ni"
type input "0937719955"
type input "hồng thư"
type input "30.000"
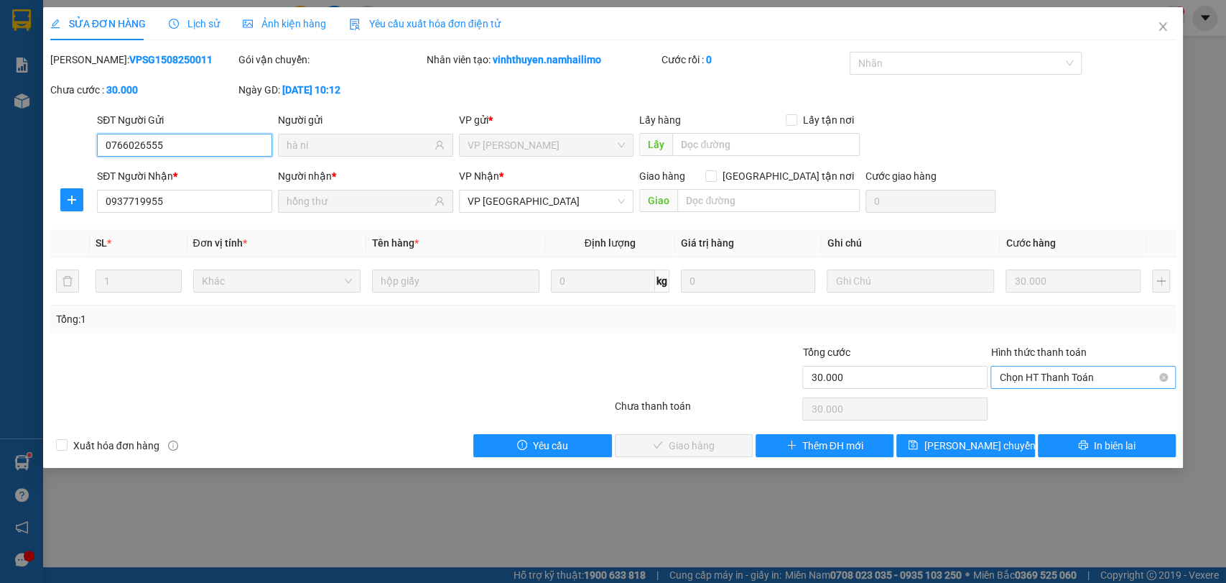
click at [1004, 383] on span "Chọn HT Thanh Toán" at bounding box center [1083, 377] width 168 height 22
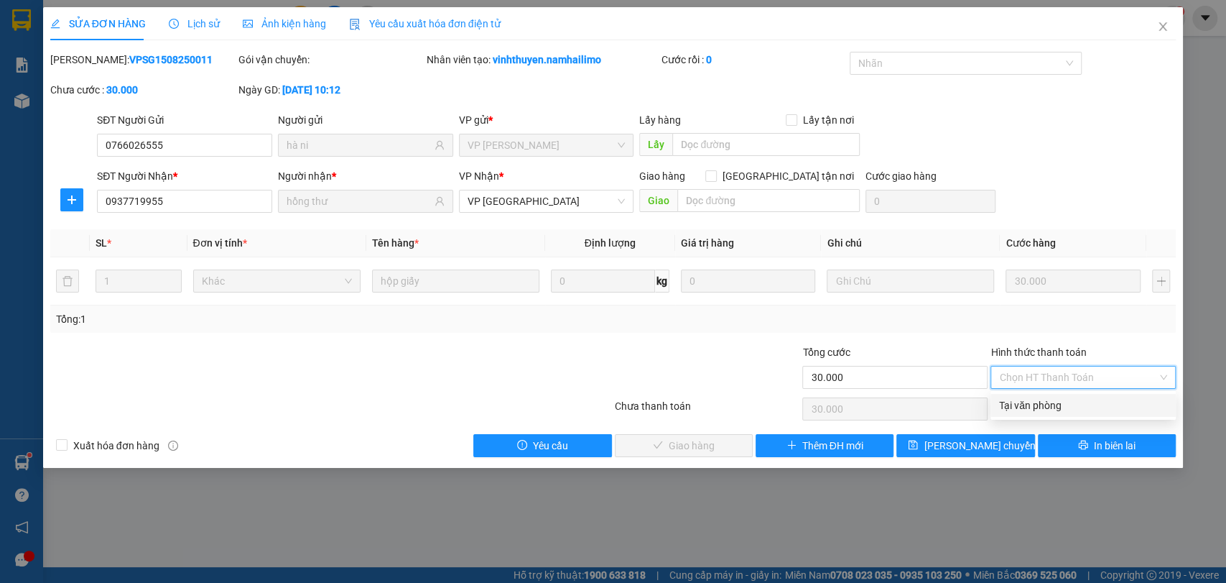
click at [1025, 409] on div "Tại văn phòng" at bounding box center [1083, 405] width 168 height 16
type input "0"
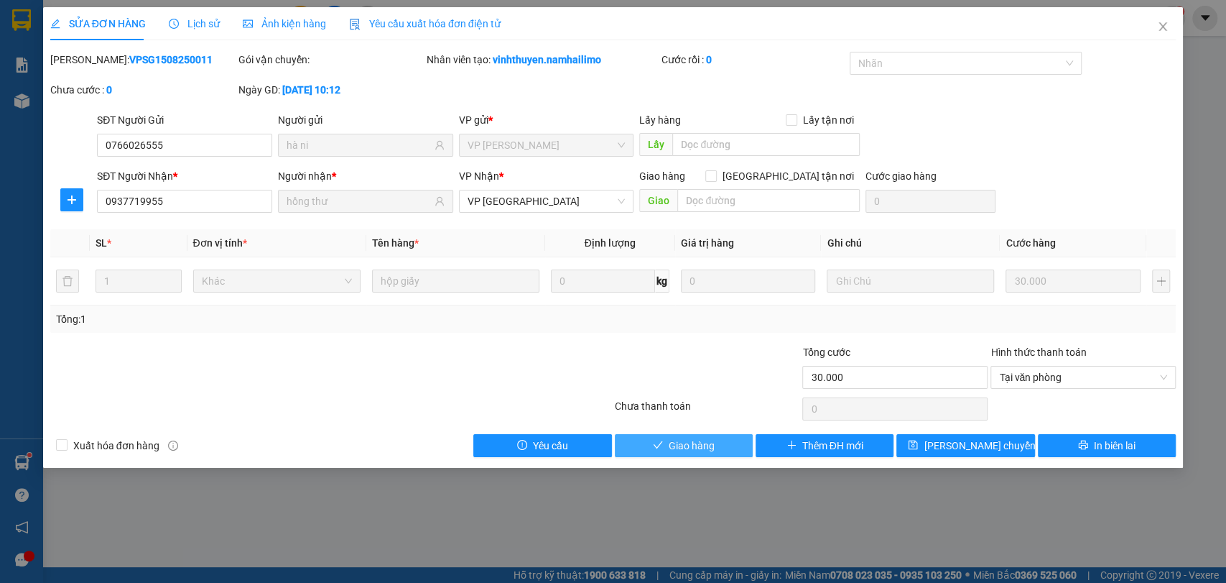
click at [706, 448] on span "Giao hàng" at bounding box center [692, 446] width 46 height 16
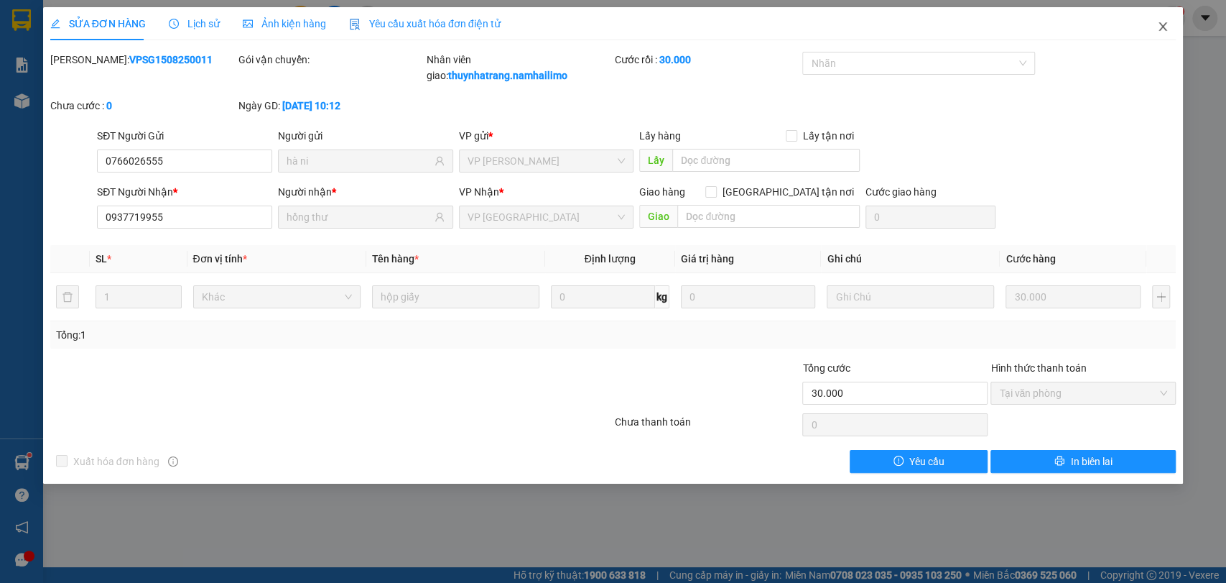
click at [1158, 23] on icon "close" at bounding box center [1162, 26] width 11 height 11
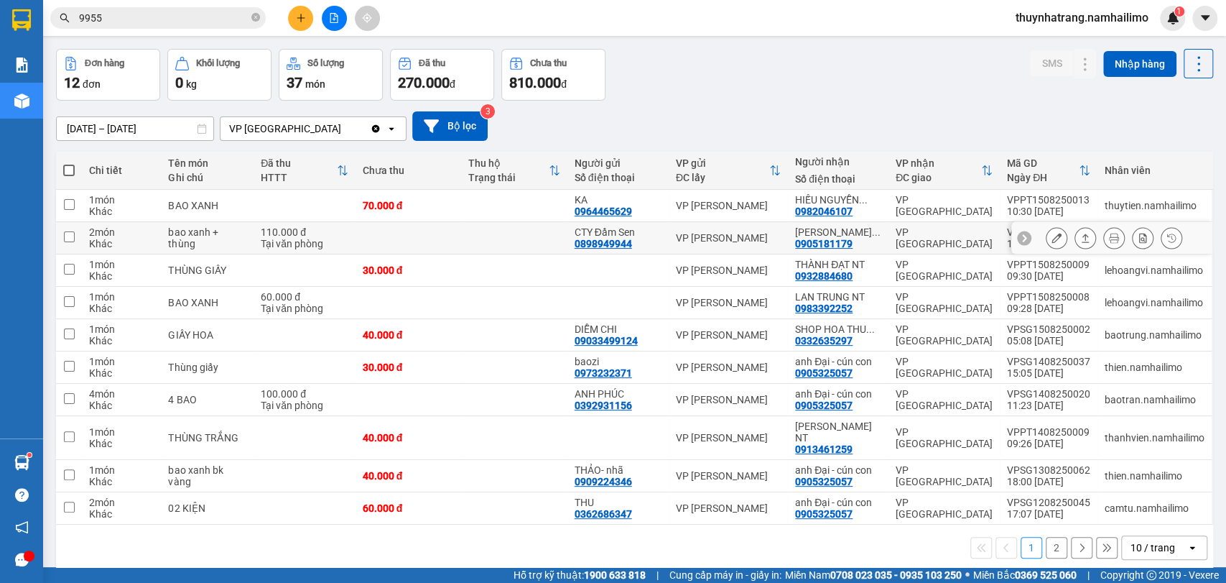
scroll to position [66, 0]
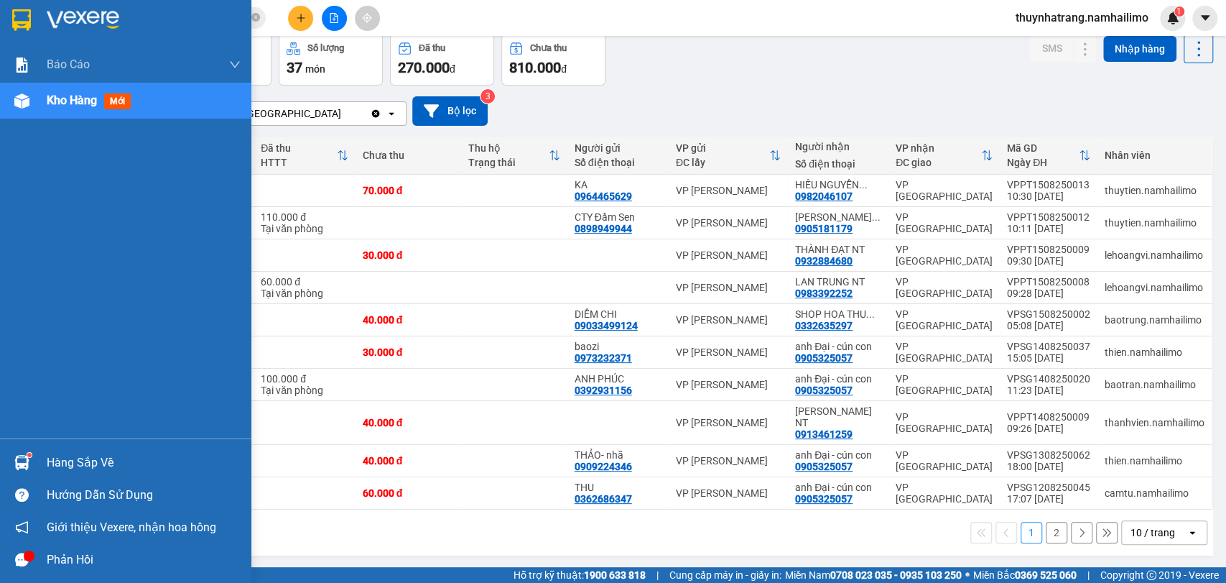
click at [18, 19] on img at bounding box center [21, 20] width 19 height 22
click at [0, 21] on div at bounding box center [125, 23] width 251 height 47
click at [12, 18] on img at bounding box center [21, 20] width 19 height 22
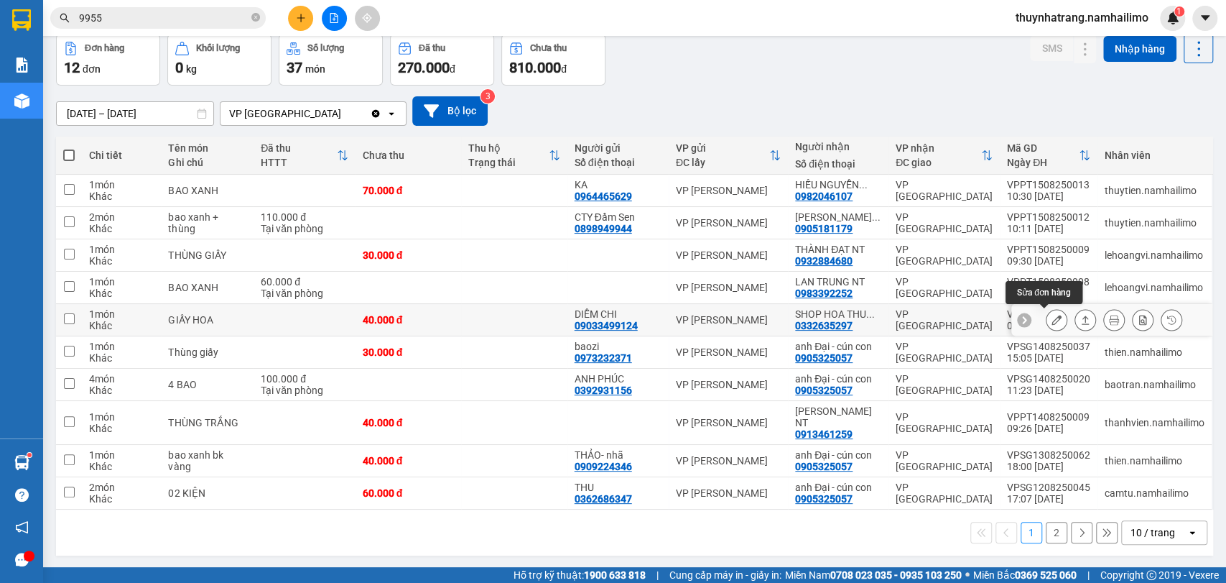
click at [1052, 319] on icon at bounding box center [1057, 320] width 10 height 10
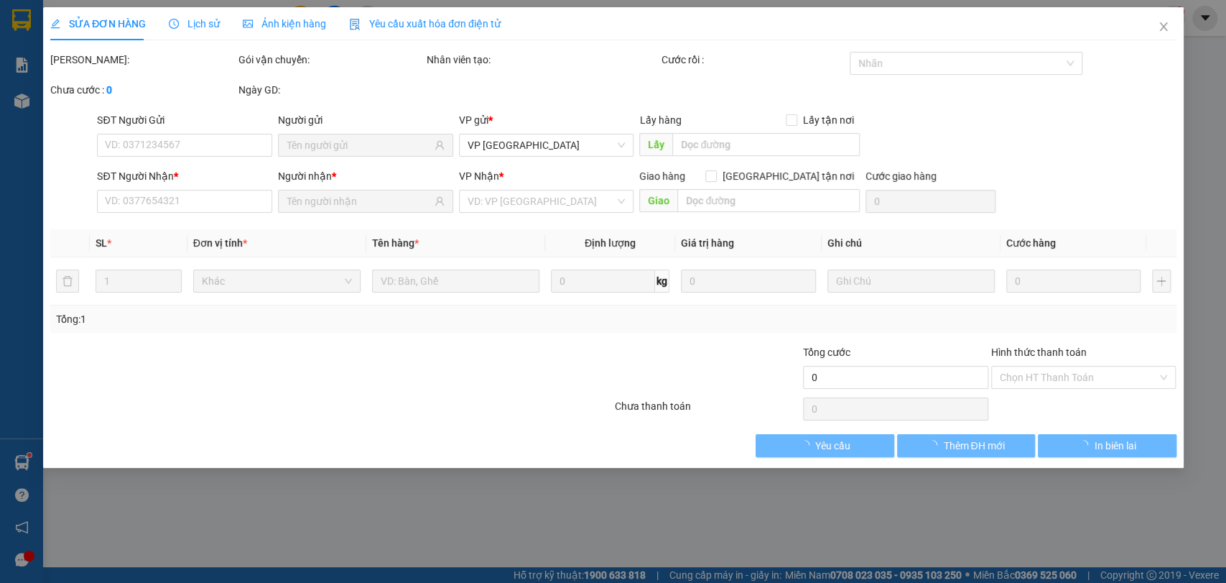
type input "09033499124"
type input "DIỄM CHI"
type input "0332635297"
type input "SHOP HOA THU TRANG"
type input "40.000"
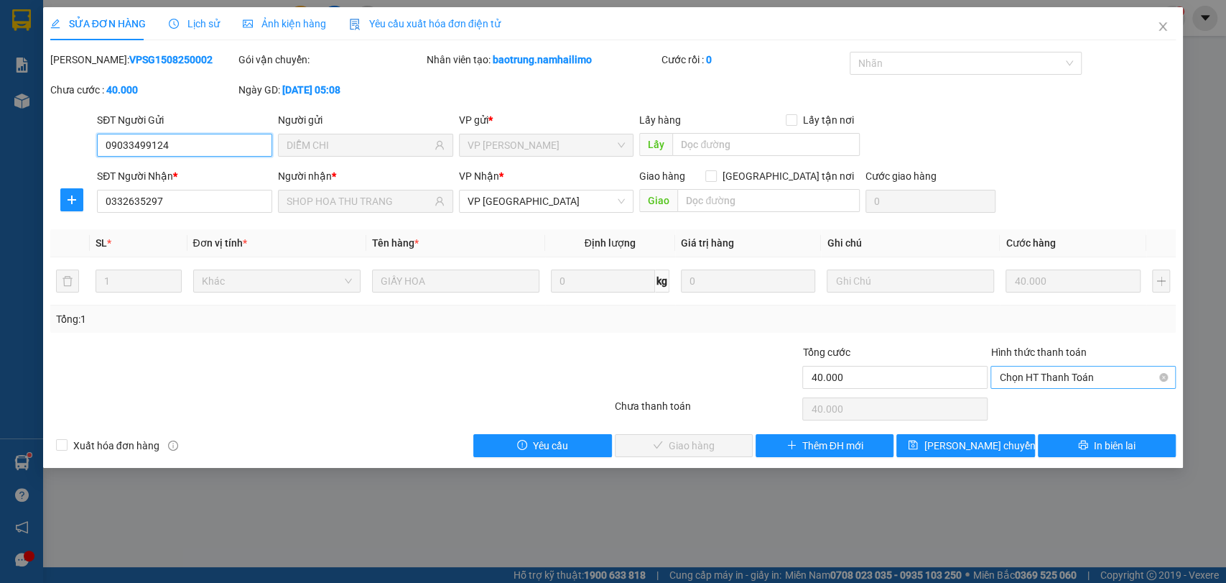
click at [1095, 369] on span "Chọn HT Thanh Toán" at bounding box center [1083, 377] width 168 height 22
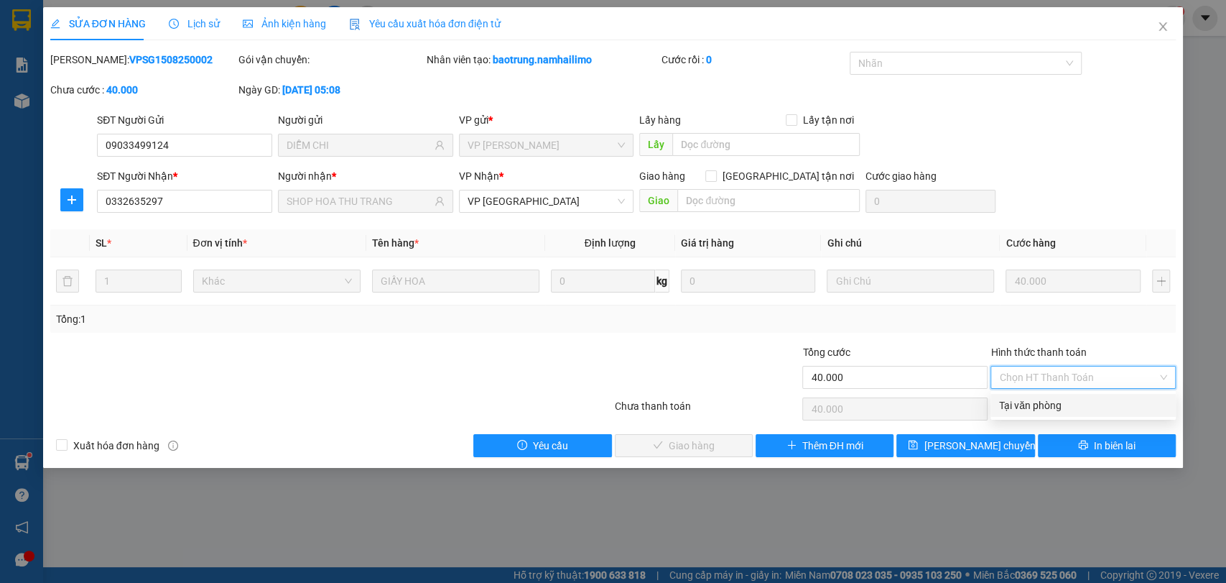
click at [1060, 406] on div "Tại văn phòng" at bounding box center [1083, 405] width 168 height 16
type input "0"
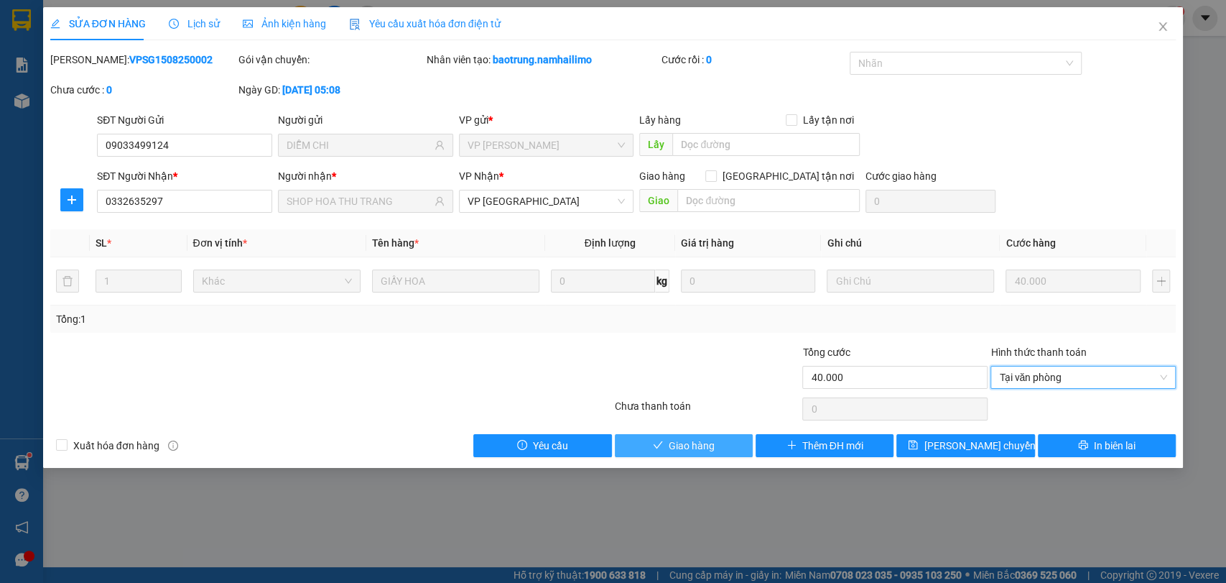
click at [678, 438] on span "Giao hàng" at bounding box center [692, 446] width 46 height 16
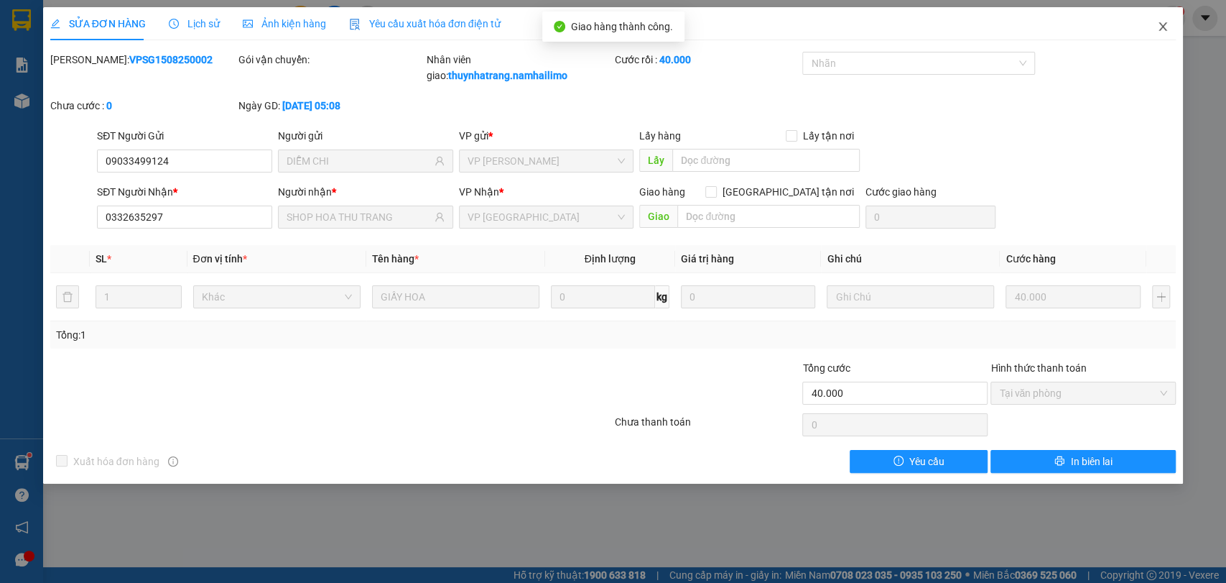
click at [1162, 24] on icon "close" at bounding box center [1162, 26] width 11 height 11
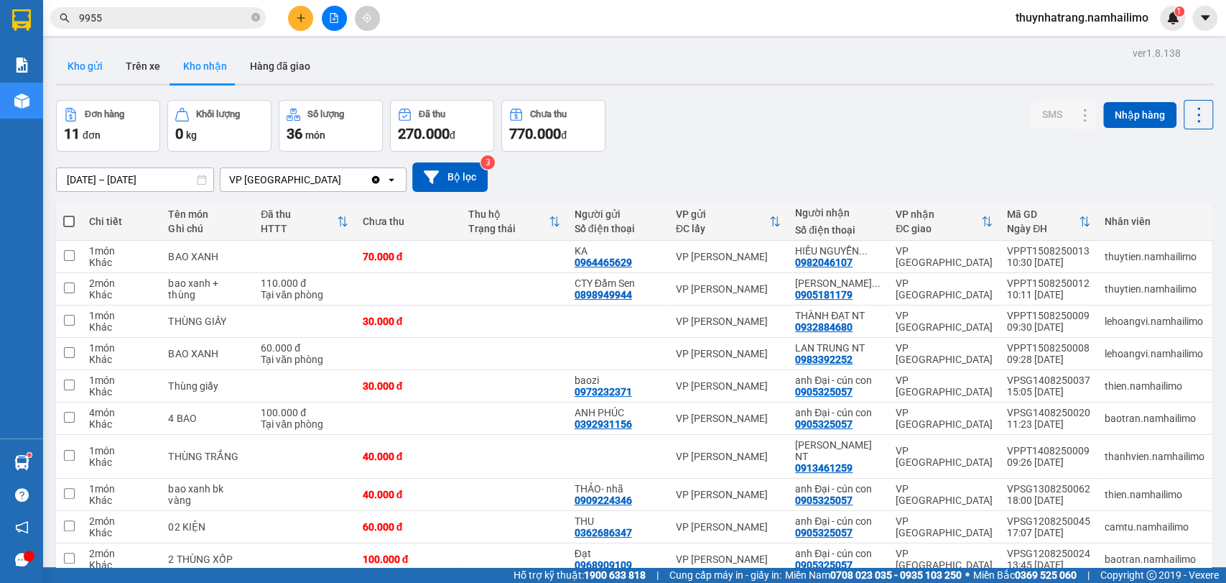
click at [93, 70] on button "Kho gửi" at bounding box center [85, 66] width 58 height 34
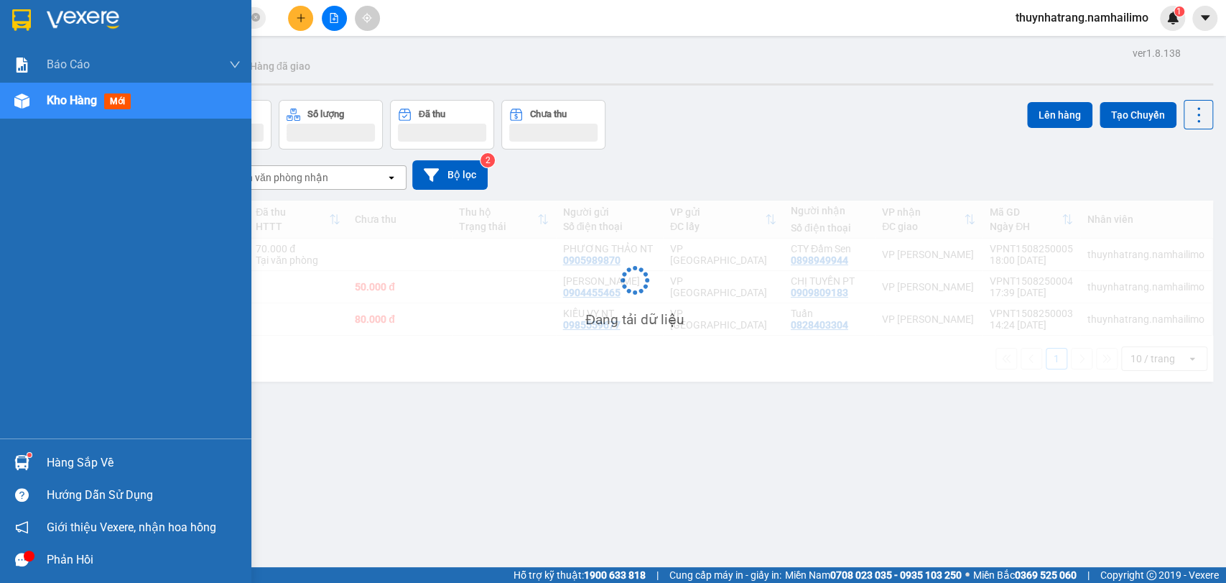
click at [34, 22] on div at bounding box center [125, 23] width 251 height 47
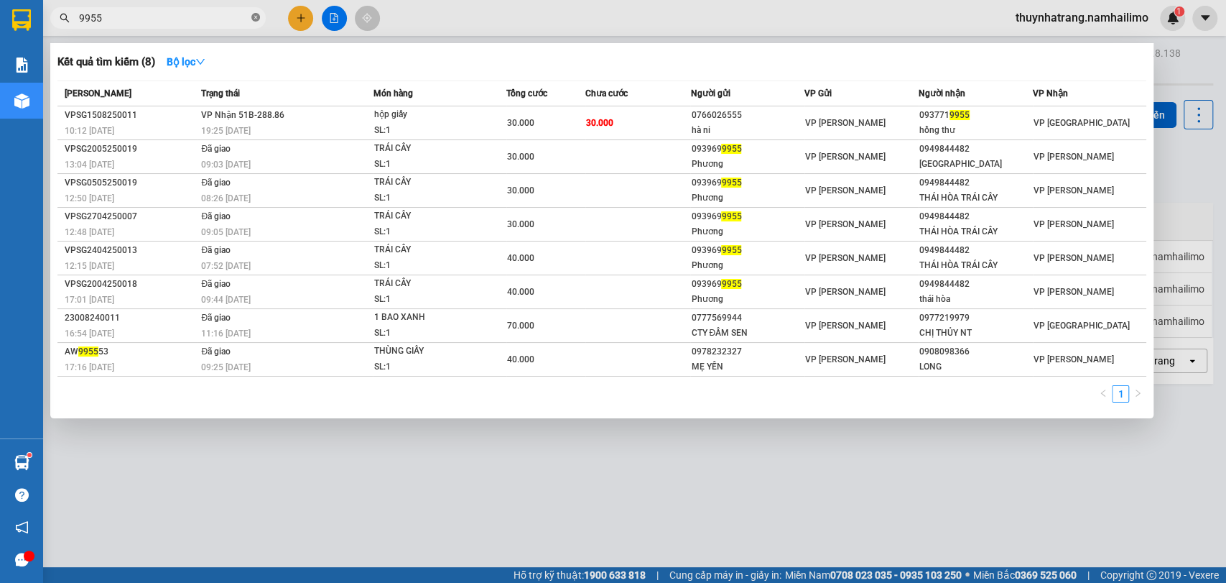
click at [257, 21] on icon "close-circle" at bounding box center [255, 17] width 9 height 9
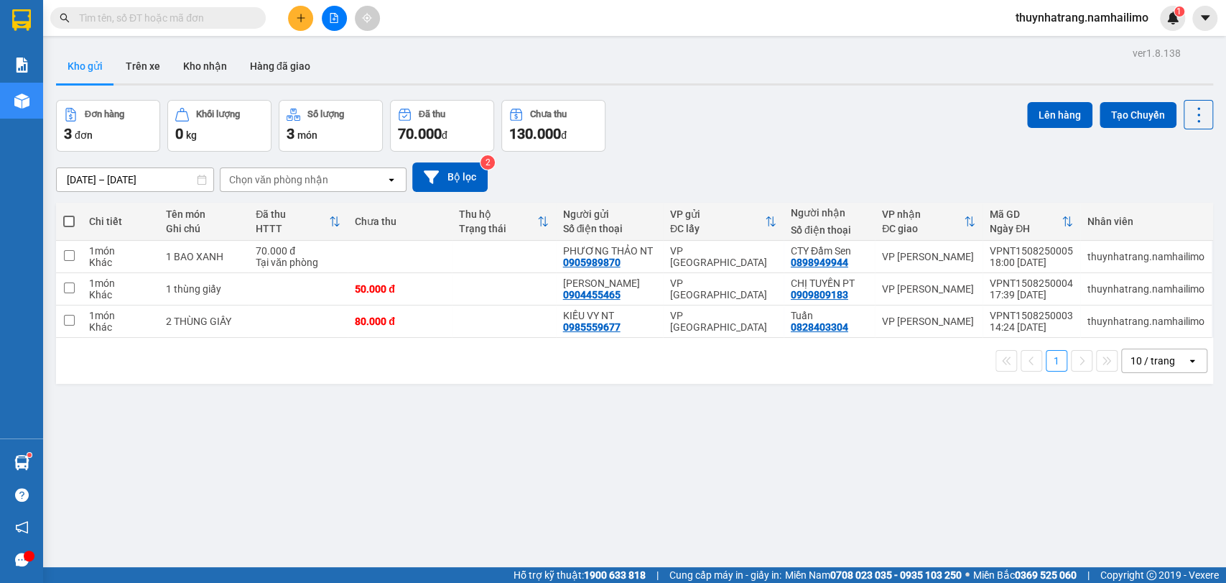
click at [72, 220] on span at bounding box center [68, 221] width 11 height 11
click at [69, 214] on input "checkbox" at bounding box center [69, 214] width 0 height 0
checkbox input "true"
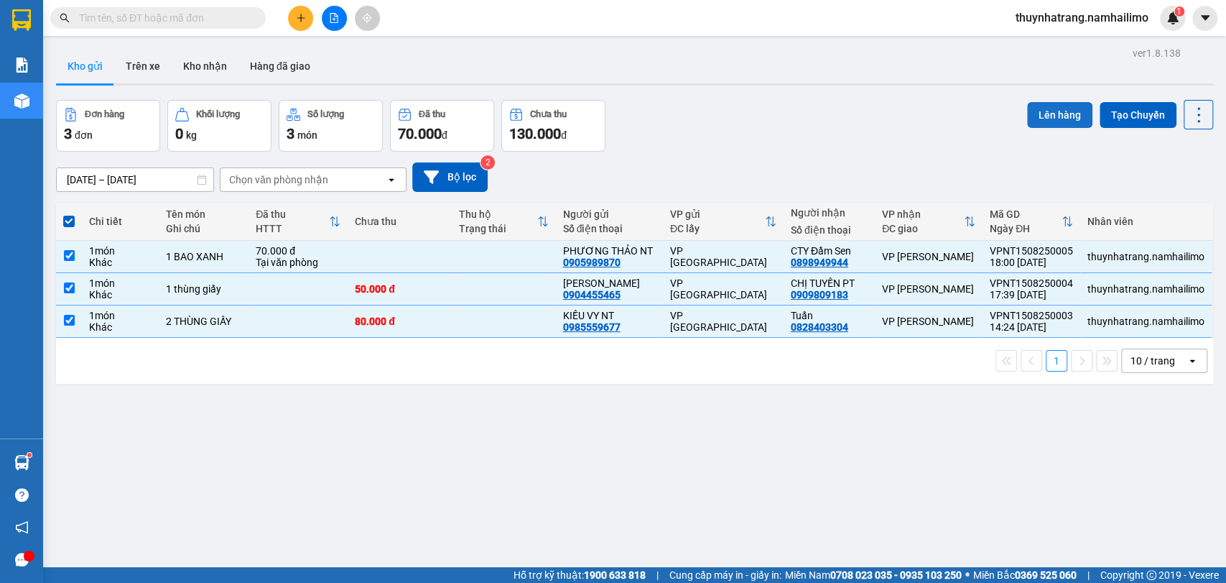
click at [1049, 112] on button "Lên hàng" at bounding box center [1059, 115] width 65 height 26
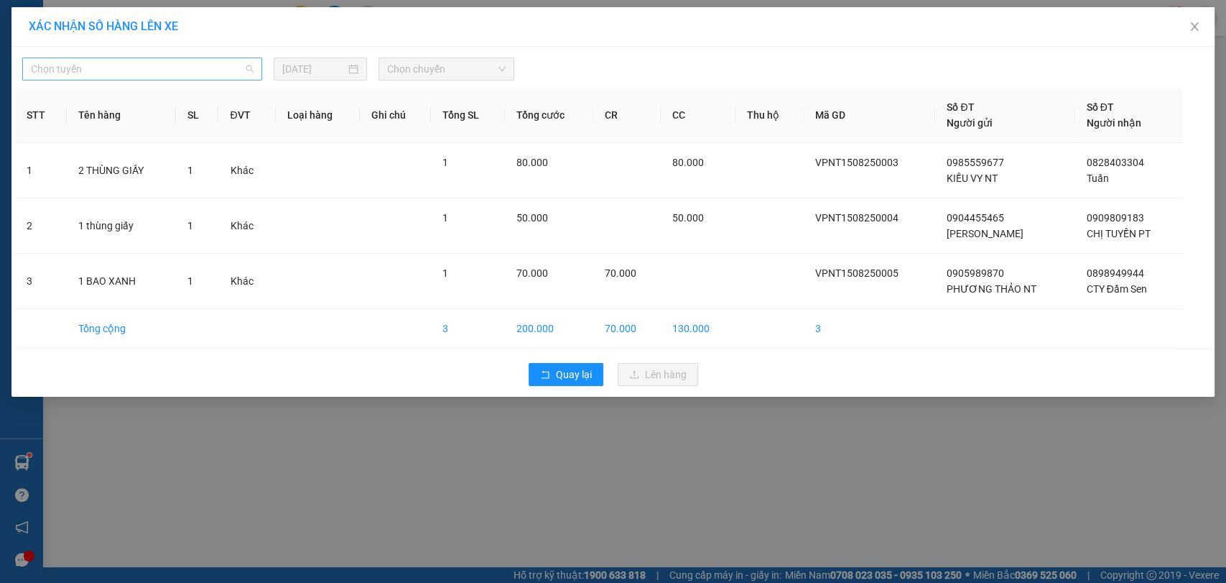
click at [223, 72] on span "Chọn tuyến" at bounding box center [142, 69] width 223 height 22
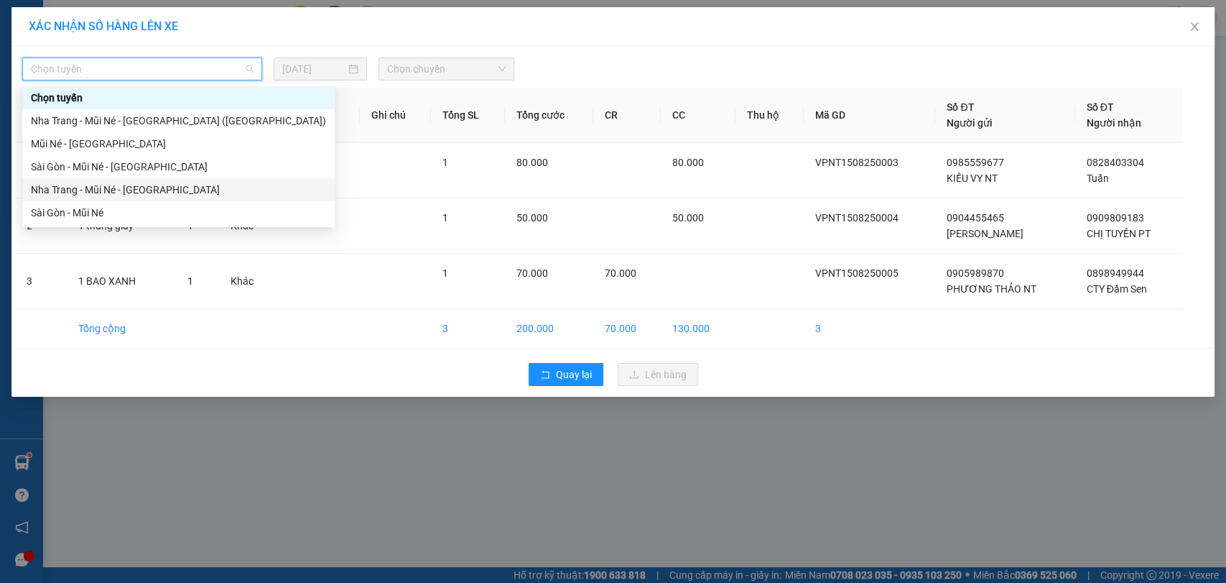
click at [126, 190] on div "Nha Trang - Mũi Né - [GEOGRAPHIC_DATA]" at bounding box center [178, 190] width 295 height 16
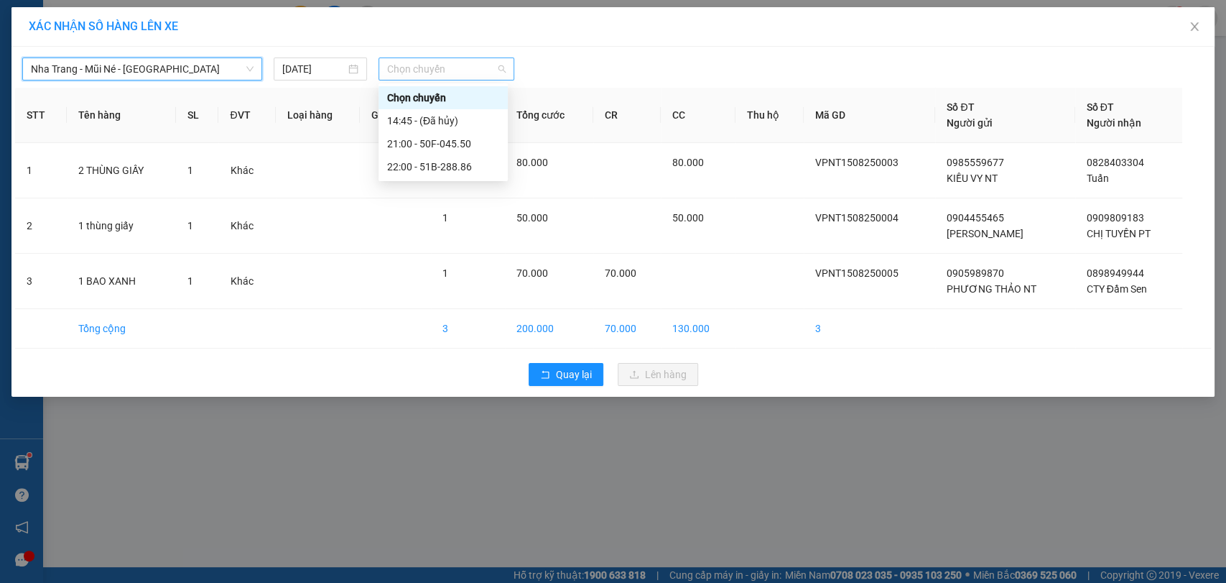
click at [401, 70] on span "Chọn chuyến" at bounding box center [446, 69] width 118 height 22
click at [427, 143] on div "21:00 - 50F-045.50" at bounding box center [443, 144] width 112 height 16
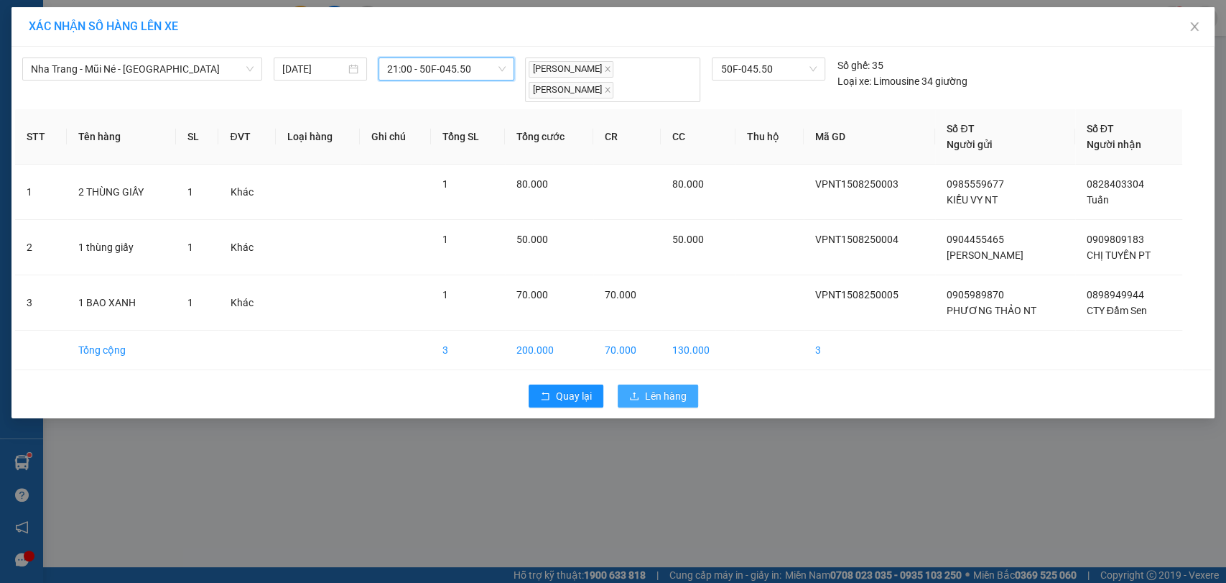
click at [652, 390] on span "Lên hàng" at bounding box center [666, 396] width 42 height 16
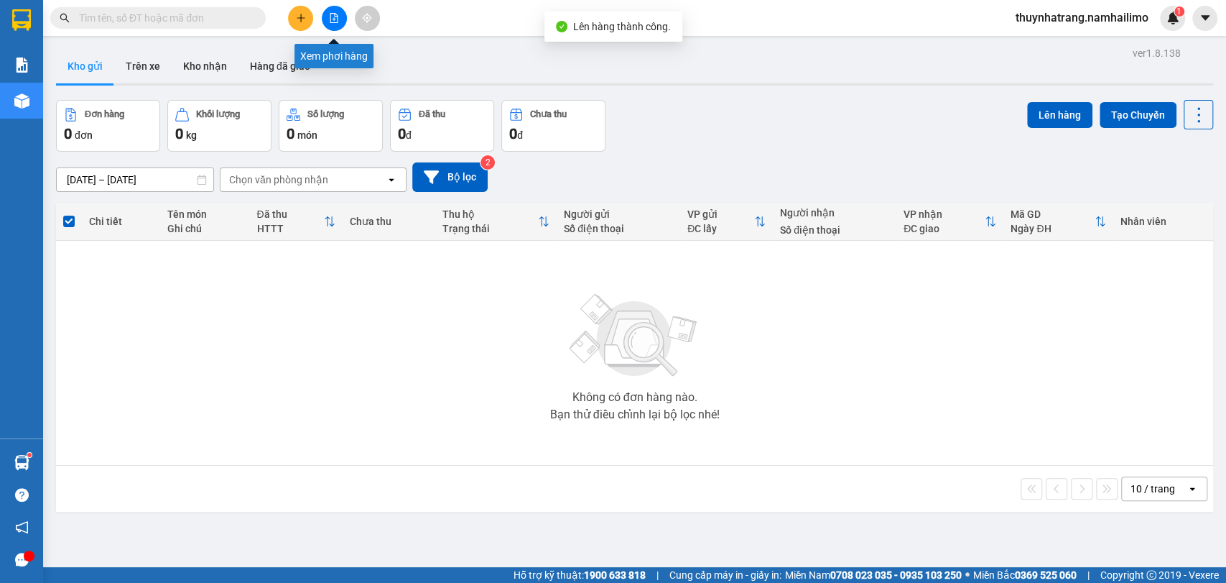
click at [338, 10] on button at bounding box center [334, 18] width 25 height 25
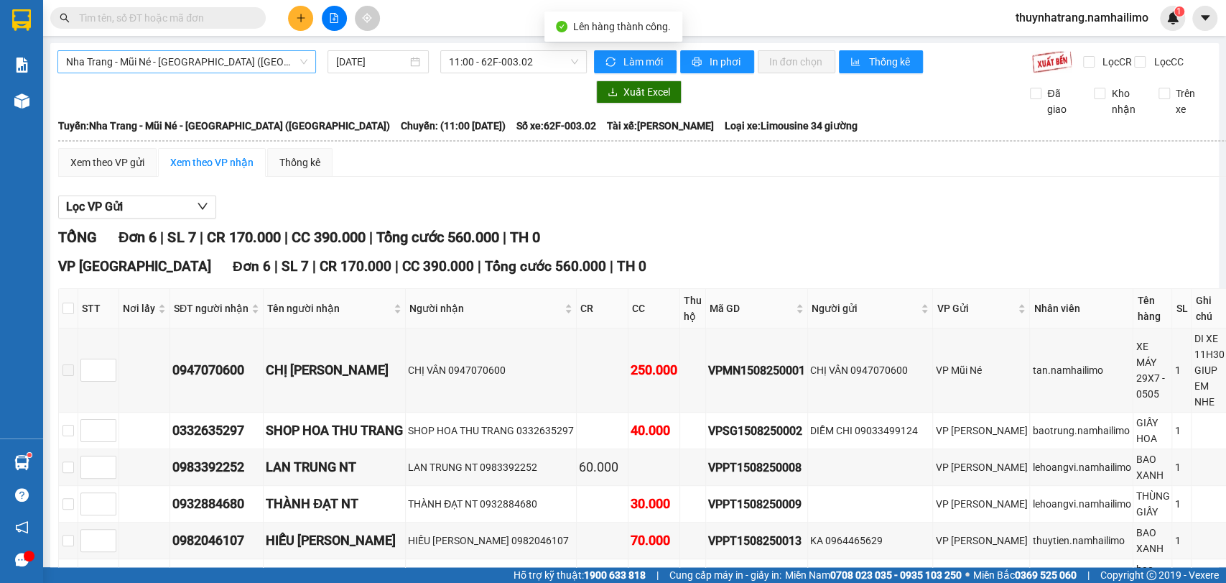
click at [258, 66] on span "Nha Trang - Mũi Né - [GEOGRAPHIC_DATA] ([GEOGRAPHIC_DATA])" at bounding box center [186, 62] width 241 height 22
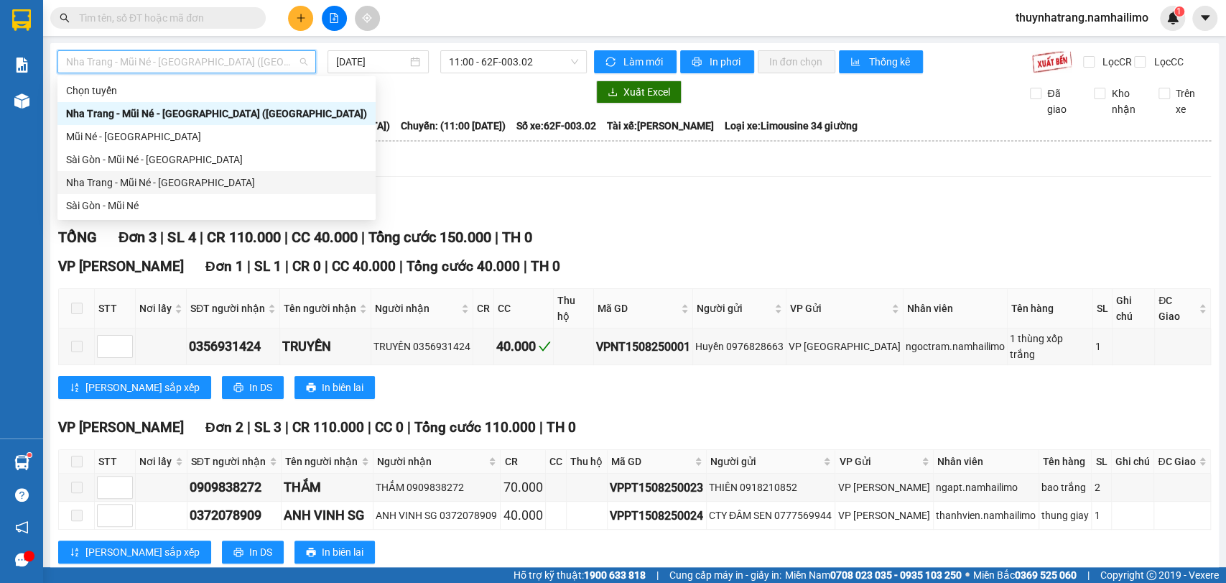
click at [172, 185] on div "Nha Trang - Mũi Né - [GEOGRAPHIC_DATA]" at bounding box center [216, 183] width 301 height 16
type input "[DATE]"
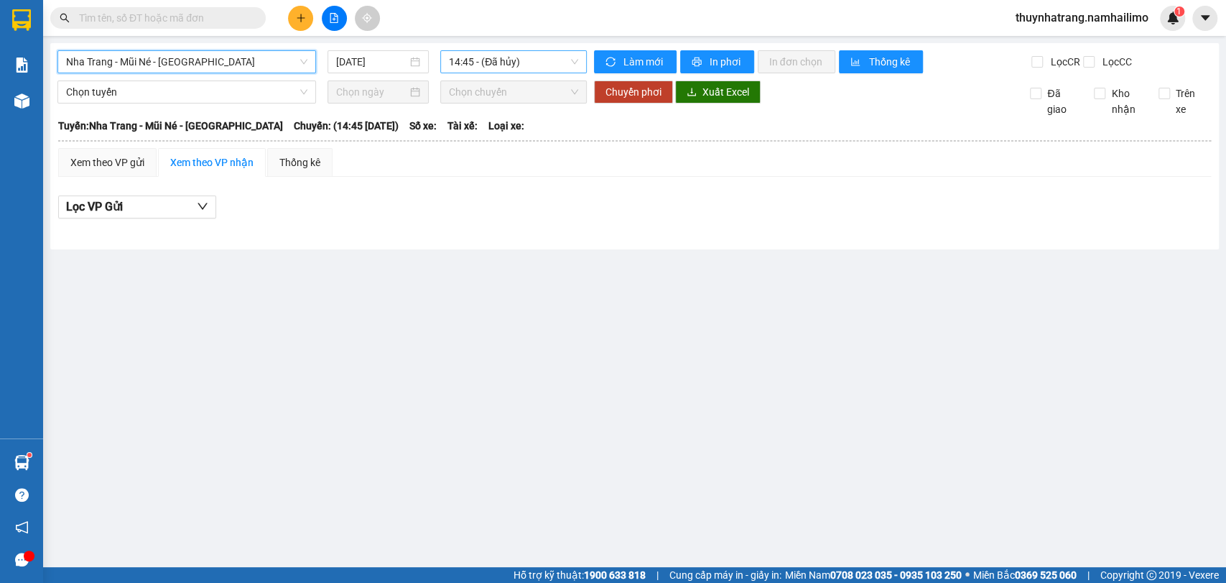
click at [491, 61] on span "14:45 - (Đã hủy)" at bounding box center [513, 62] width 129 height 22
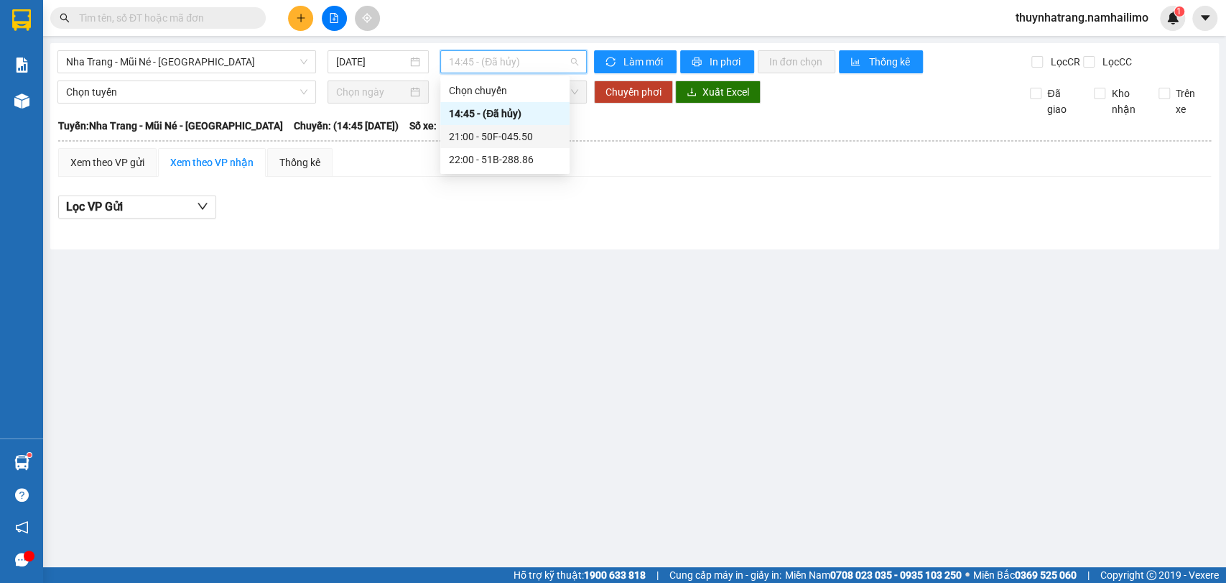
click at [495, 134] on div "21:00 - 50F-045.50" at bounding box center [505, 137] width 112 height 16
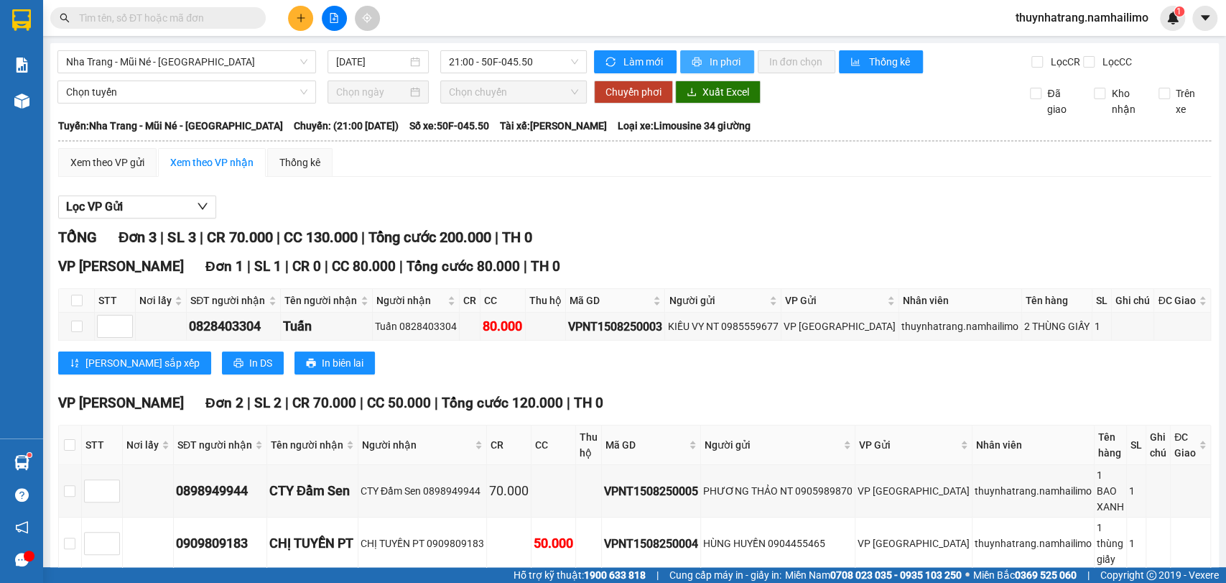
click at [723, 60] on span "In phơi" at bounding box center [726, 62] width 33 height 16
